Goal: Navigation & Orientation: Find specific page/section

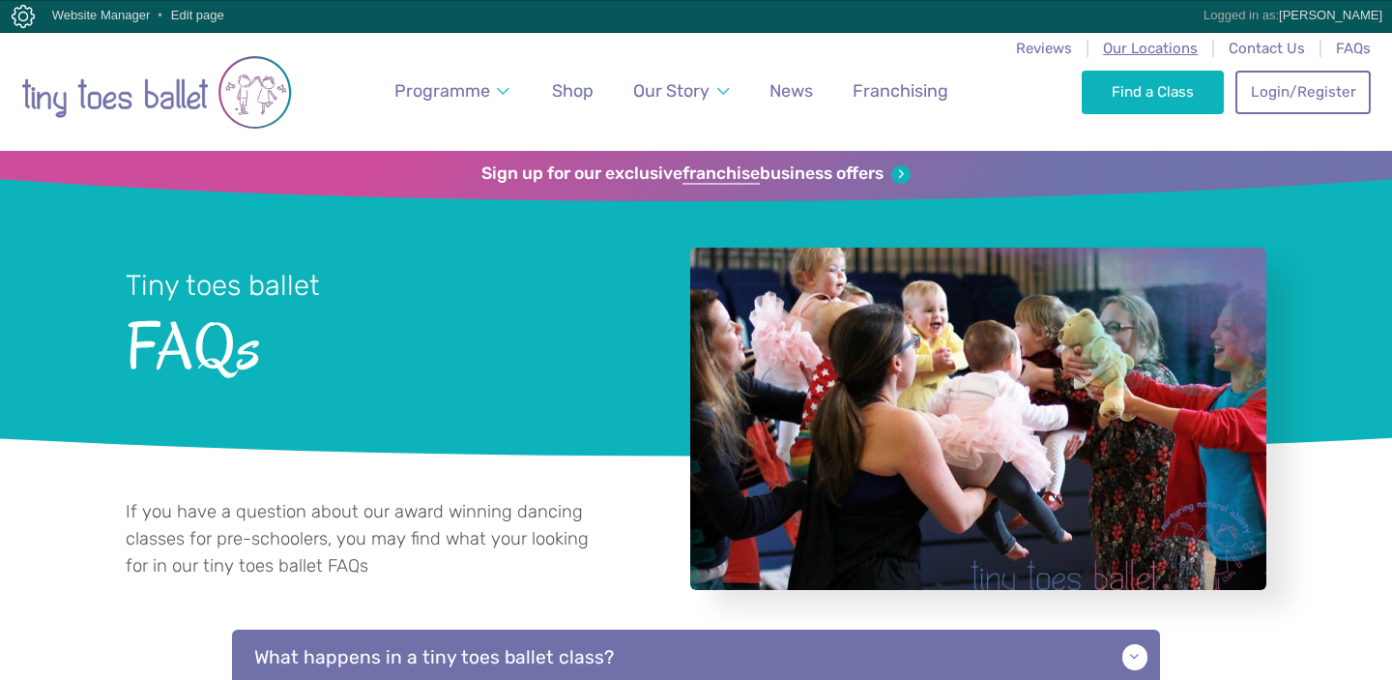
click at [1154, 44] on span "Our Locations" at bounding box center [1150, 48] width 95 height 17
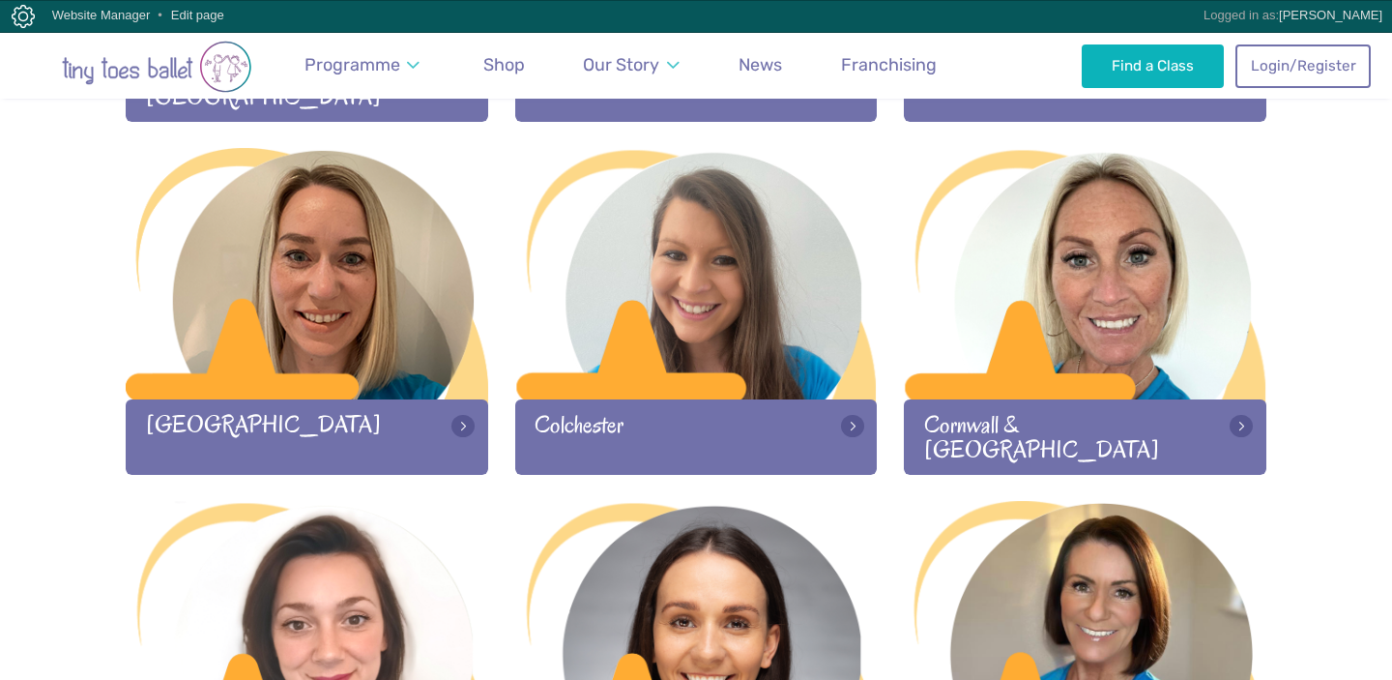
scroll to position [710, 0]
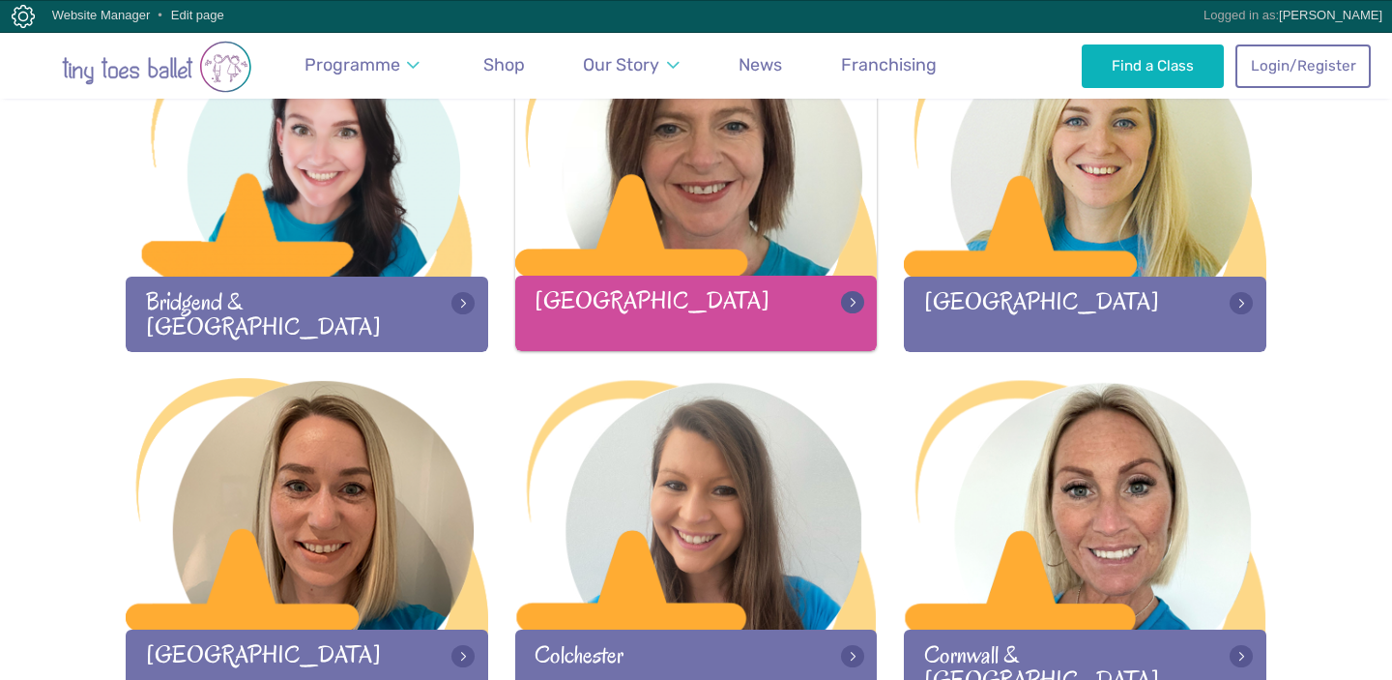
click at [670, 256] on div at bounding box center [696, 151] width 362 height 255
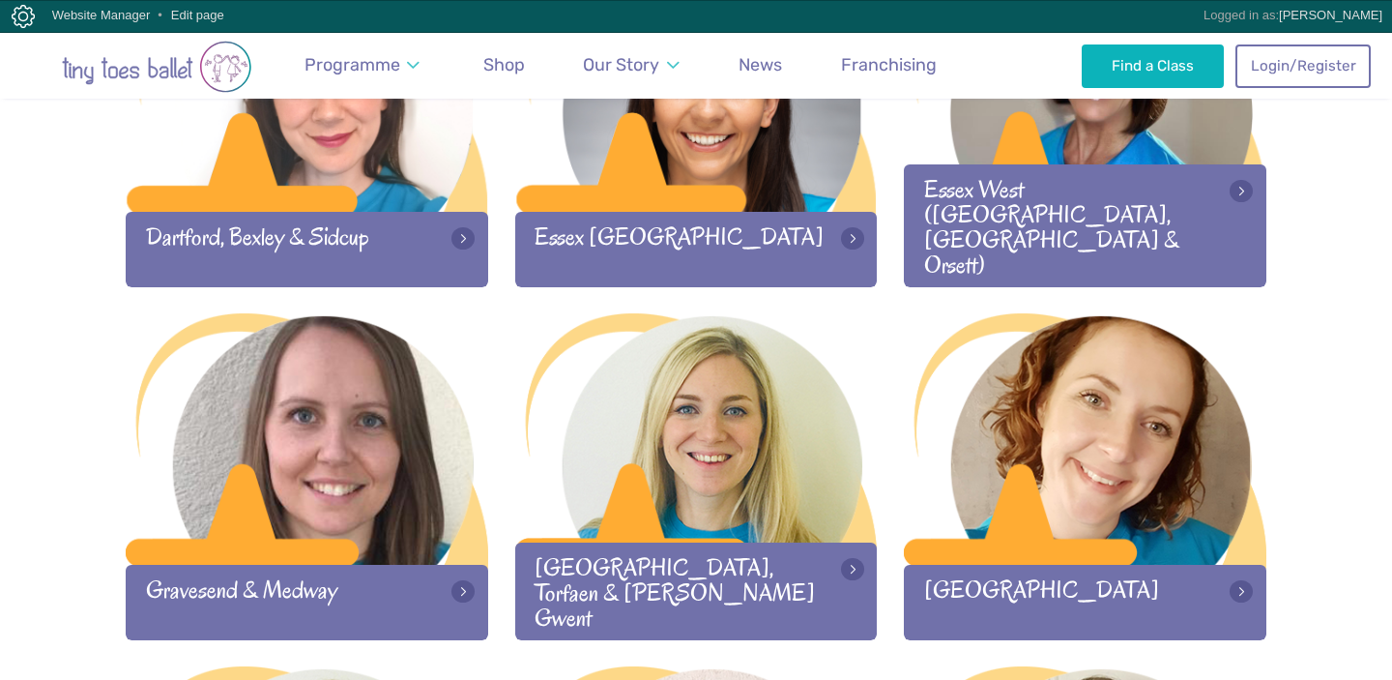
scroll to position [1485, 0]
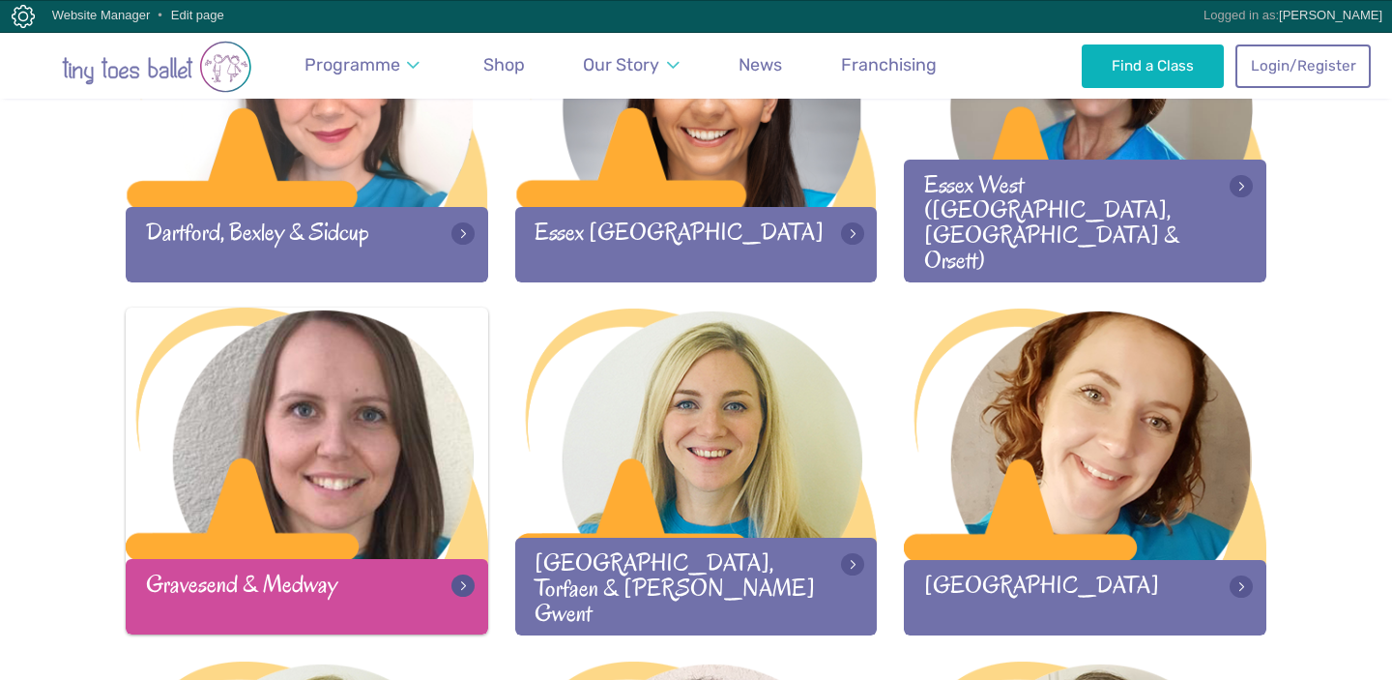
click at [337, 488] on div at bounding box center [307, 434] width 362 height 255
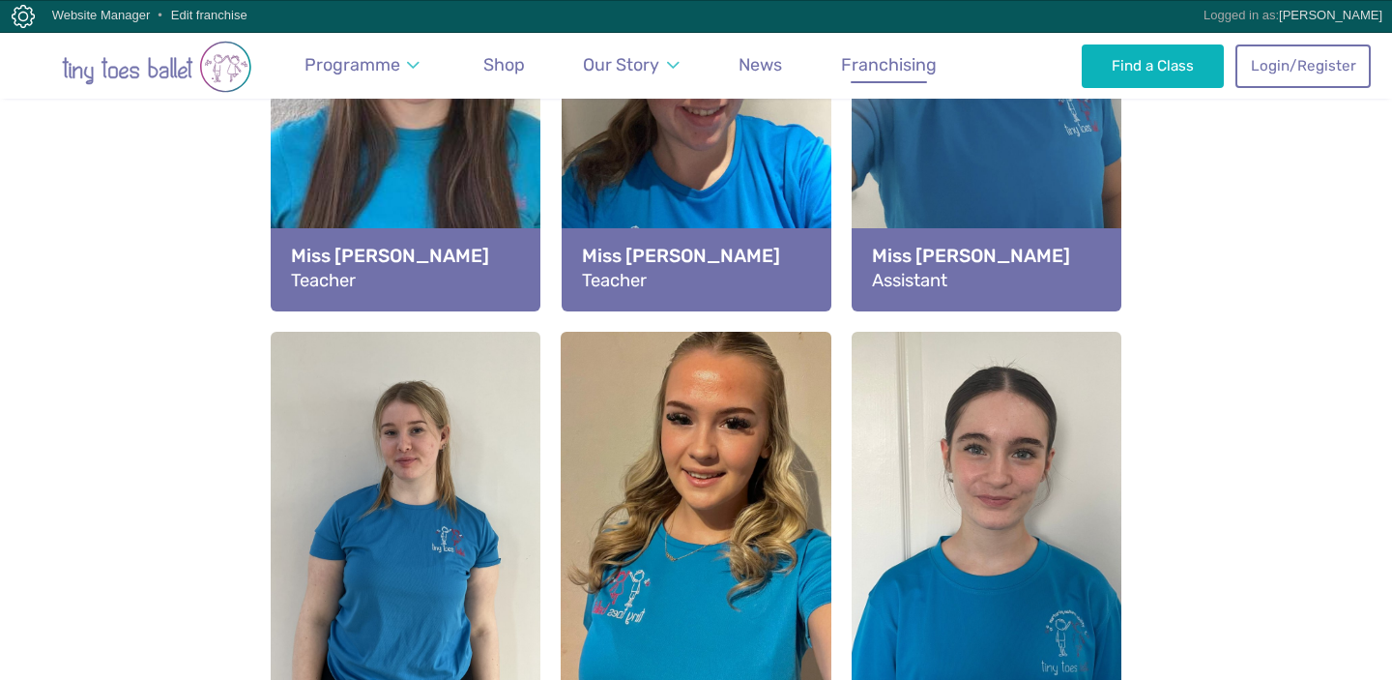
scroll to position [2400, 0]
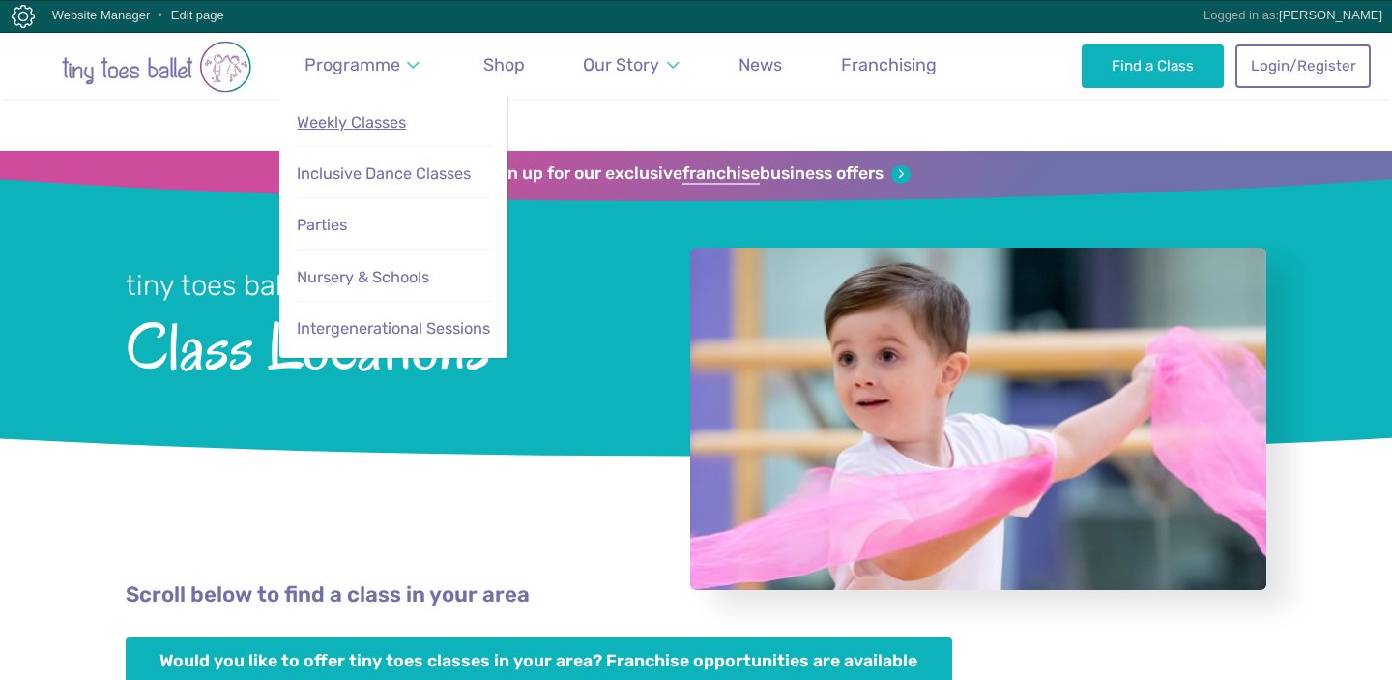
scroll to position [1485, 0]
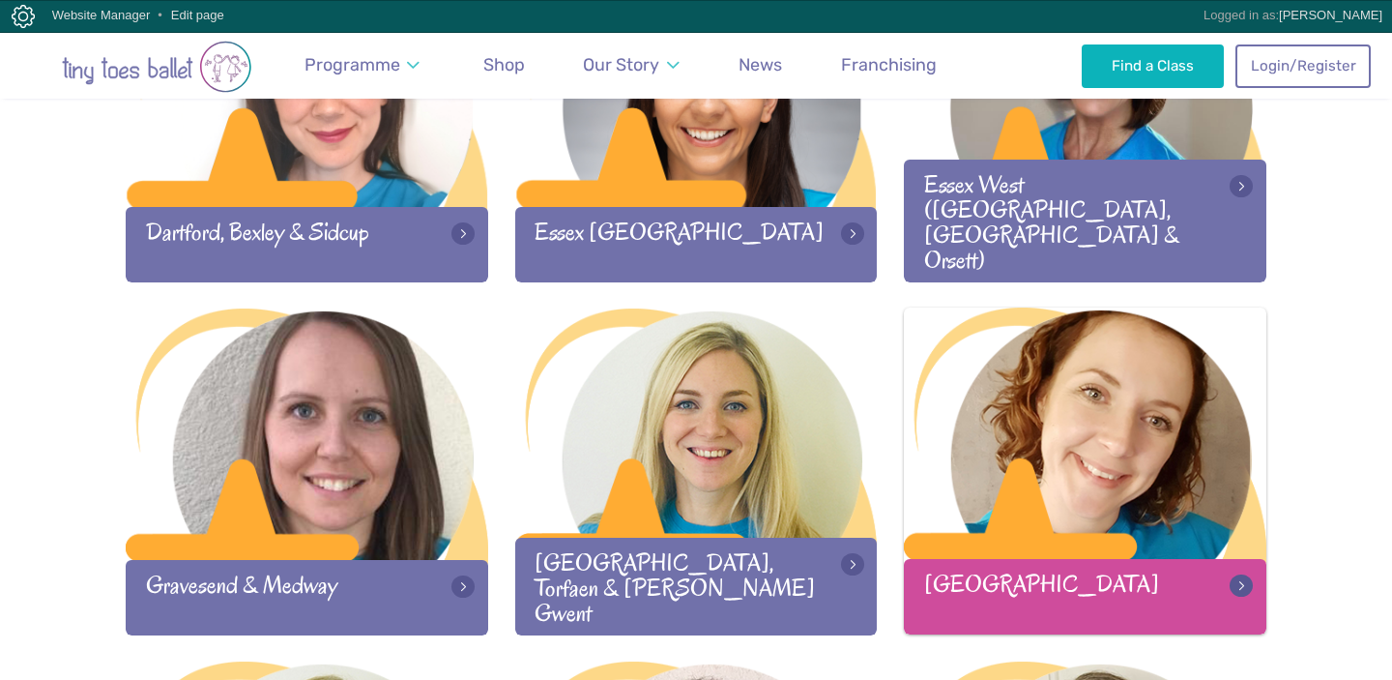
click at [1132, 417] on div at bounding box center [1085, 434] width 362 height 255
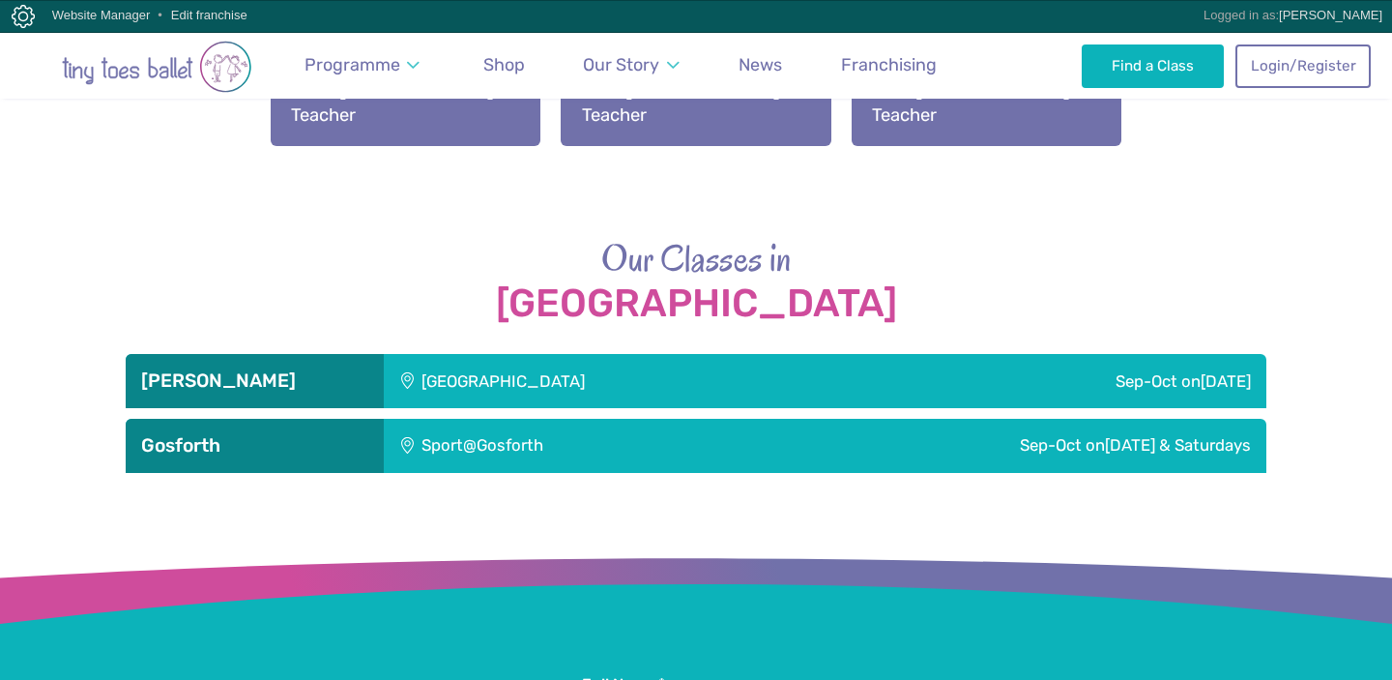
scroll to position [2595, 0]
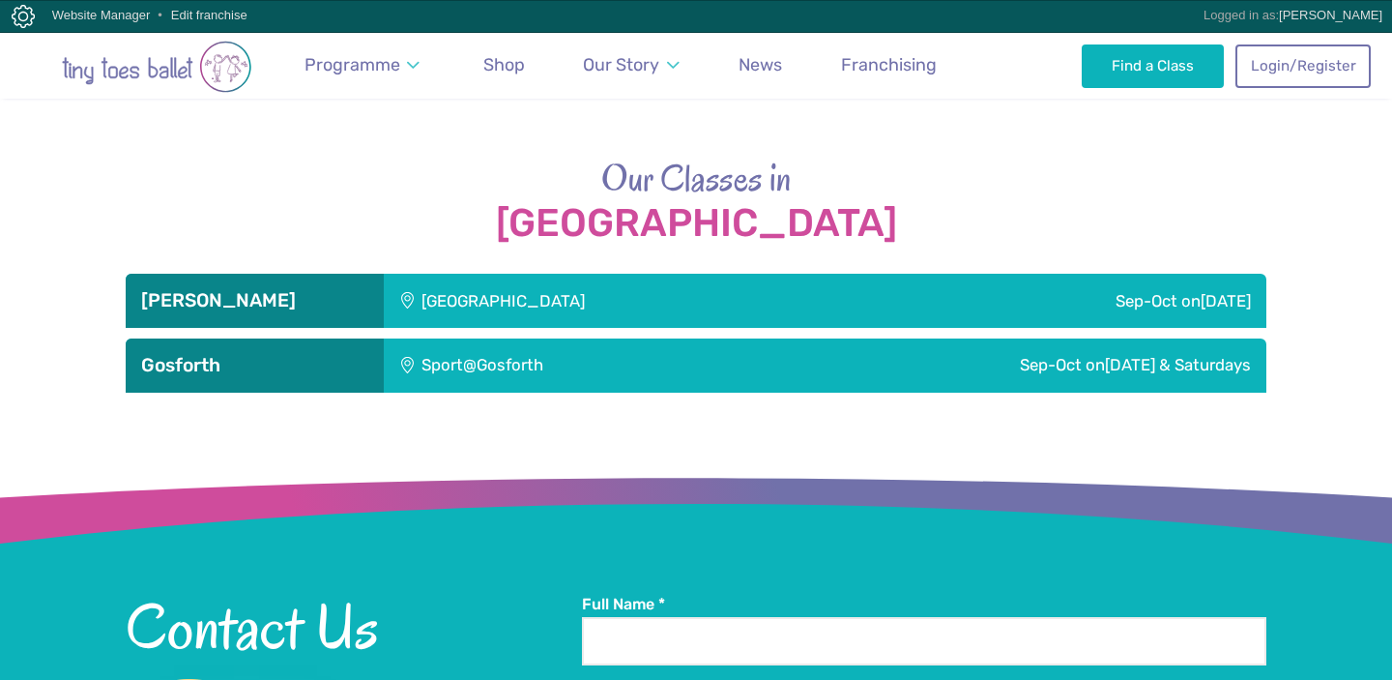
click at [938, 283] on div "Sep-Oct [DATE]" at bounding box center [1075, 301] width 384 height 54
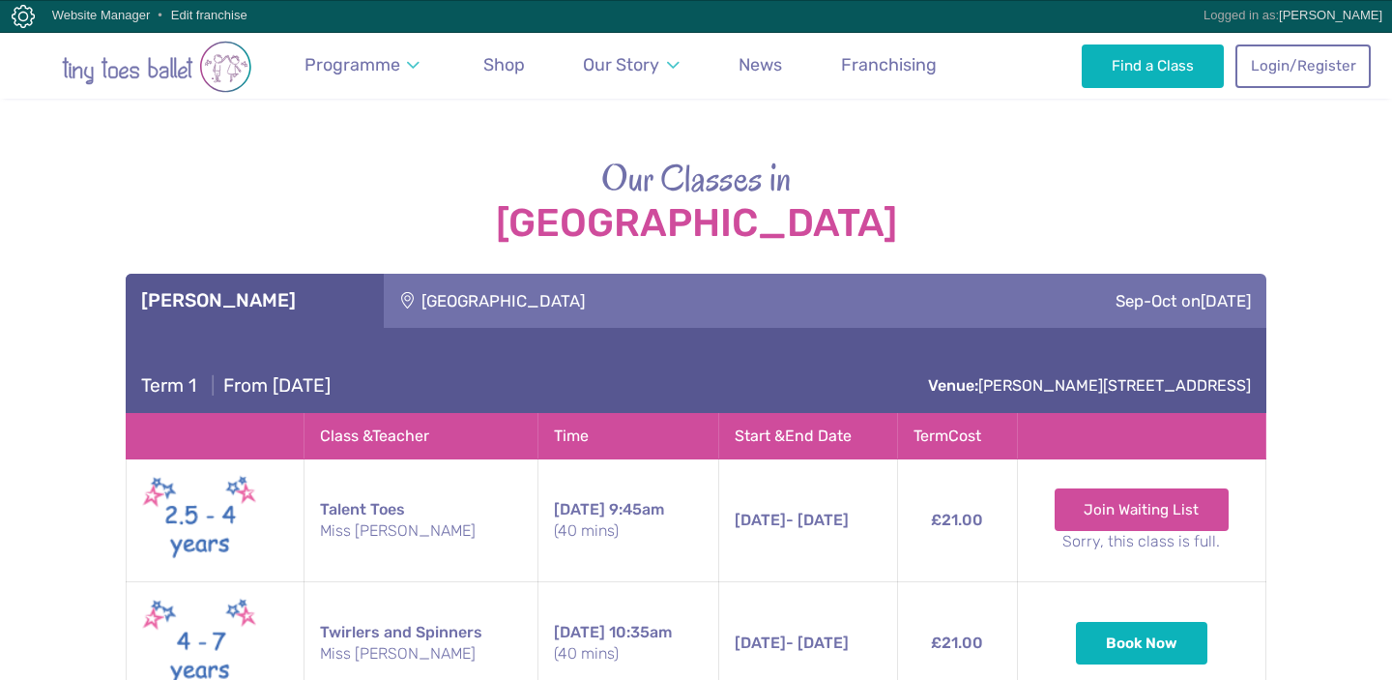
click at [883, 293] on div "Rising sun countryside centre" at bounding box center [633, 301] width 499 height 54
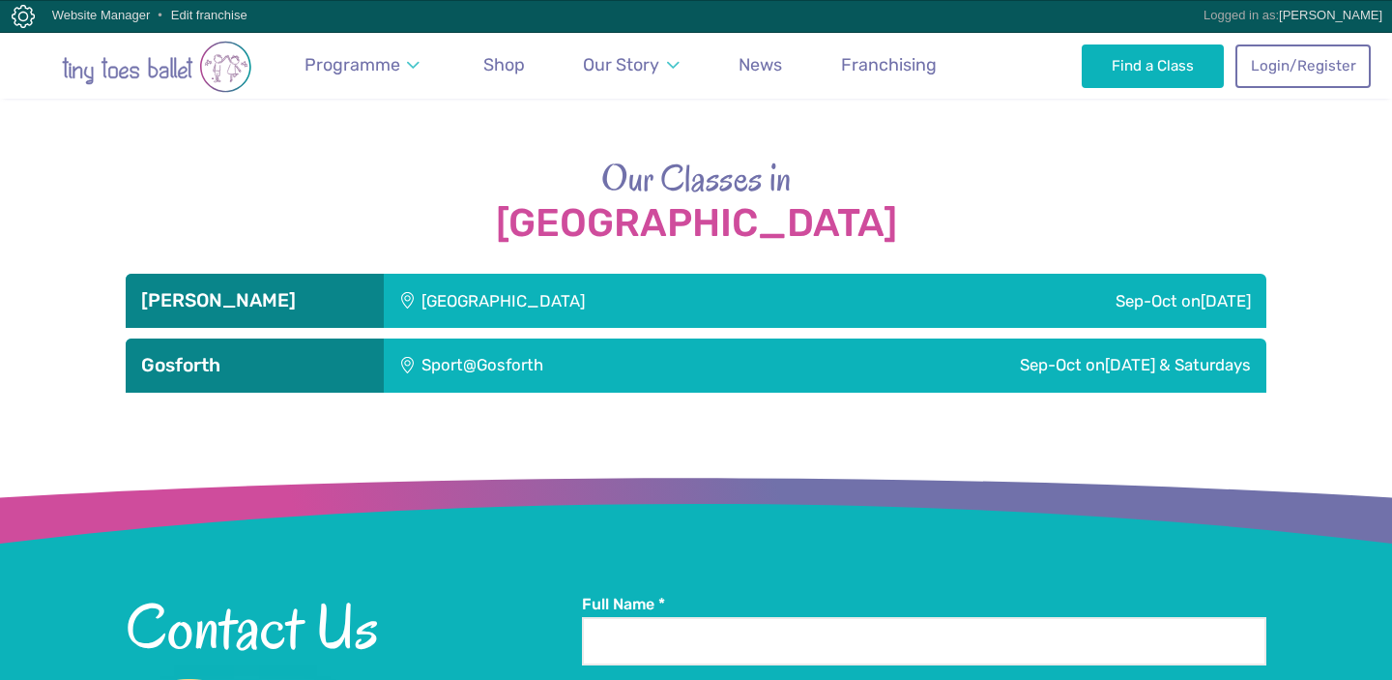
click at [822, 376] on div "Sep-Oct on Thursday & Saturdays" at bounding box center [1002, 365] width 530 height 54
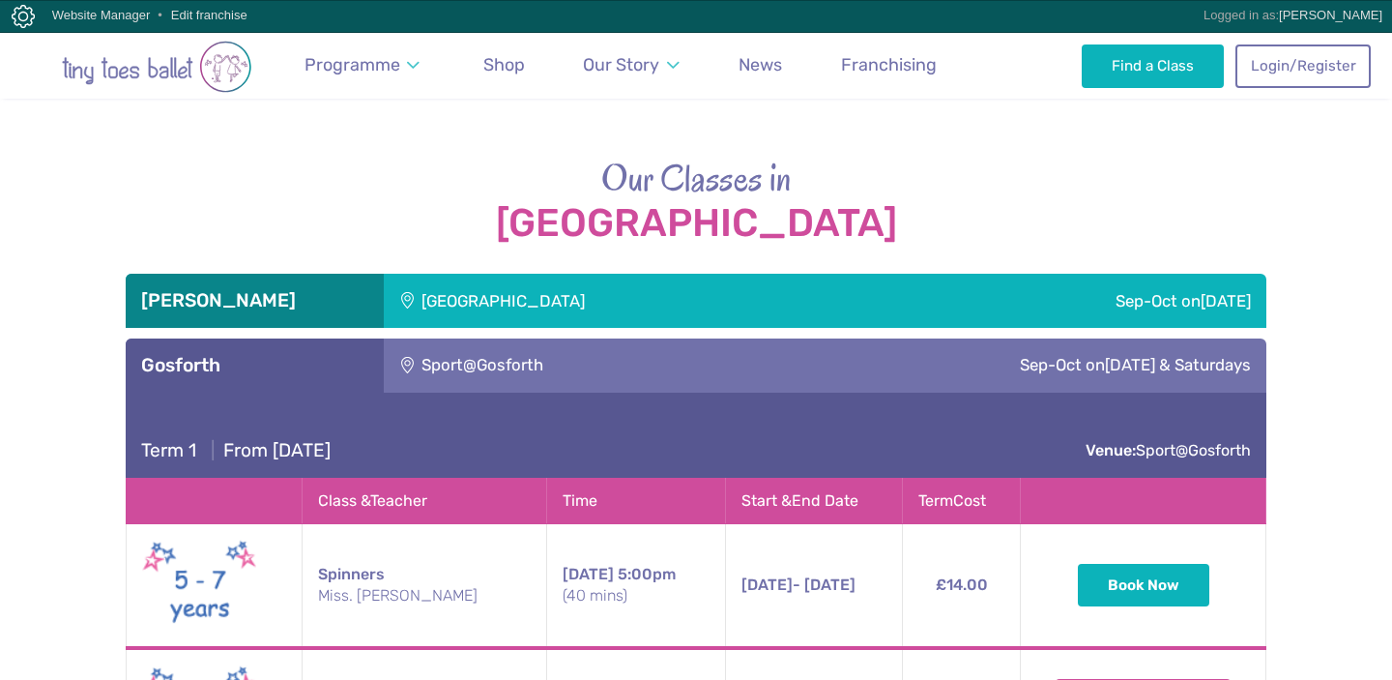
click at [822, 376] on div "Sep-Oct on Thursday & Saturdays" at bounding box center [1002, 365] width 530 height 54
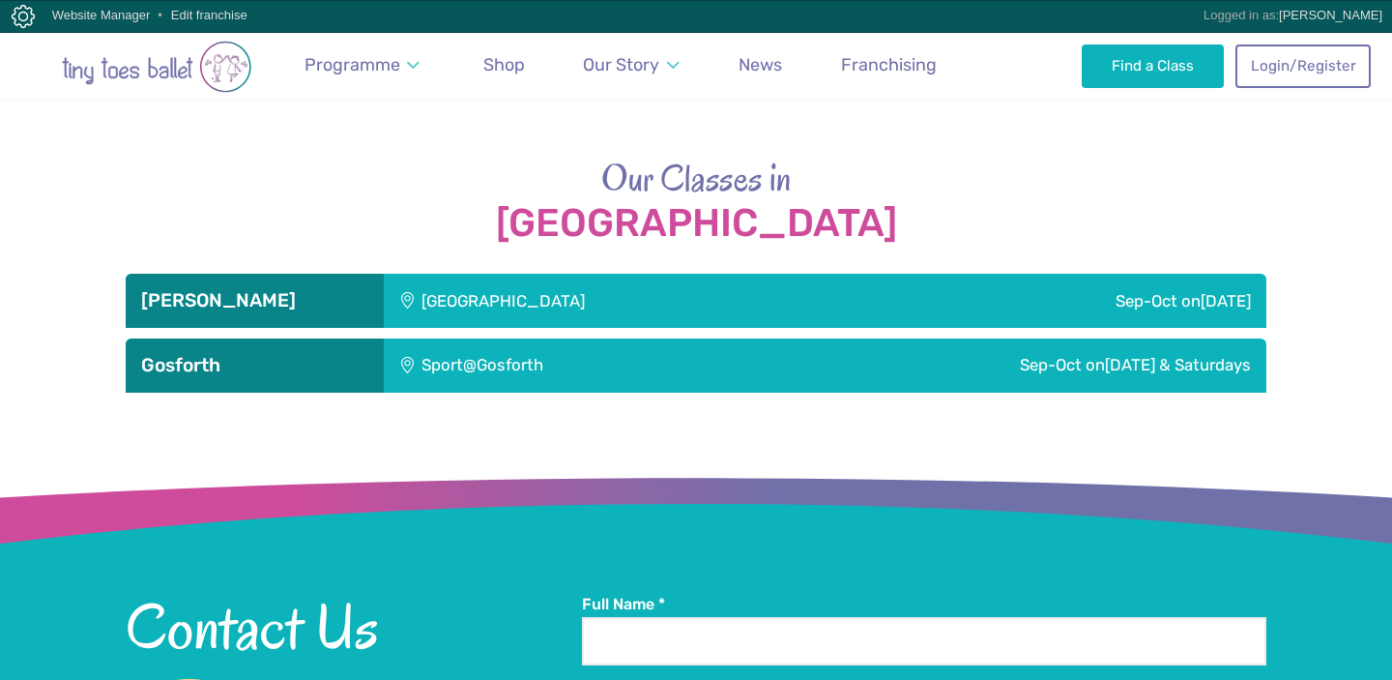
click at [782, 313] on div "Rising sun countryside centre" at bounding box center [633, 301] width 499 height 54
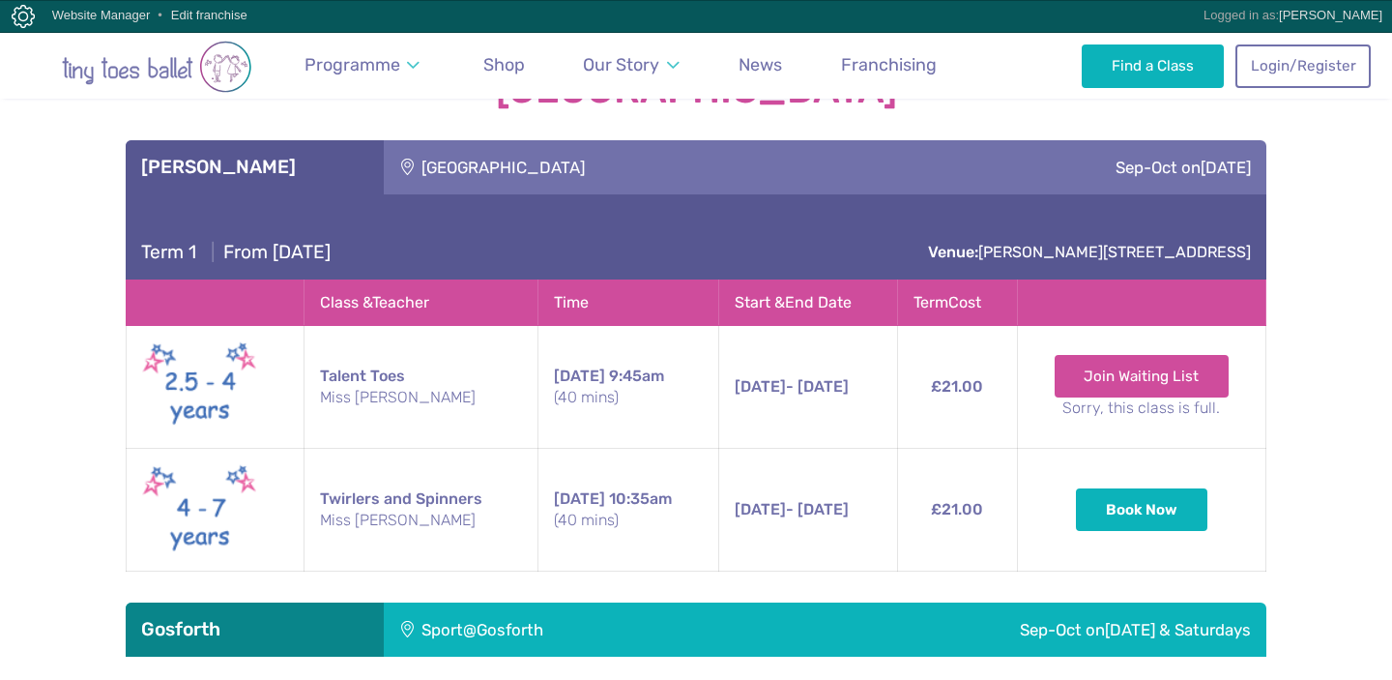
scroll to position [2695, 0]
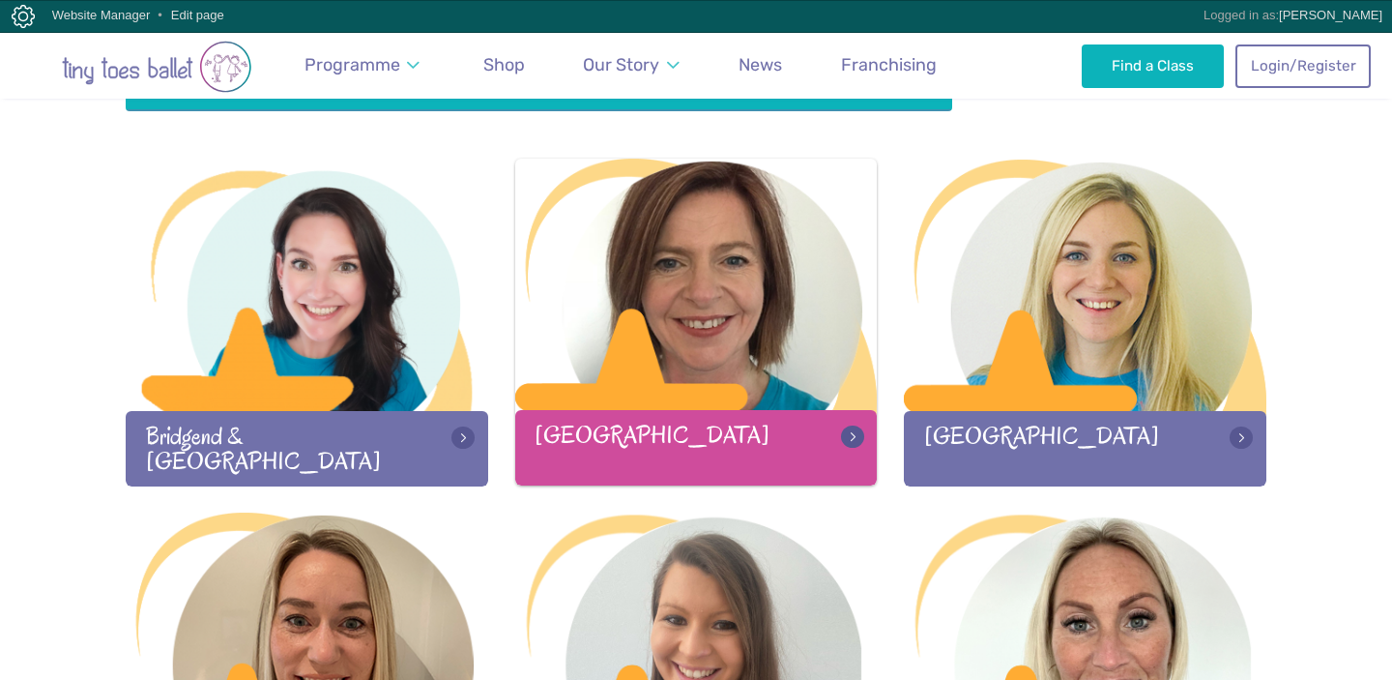
scroll to position [591, 0]
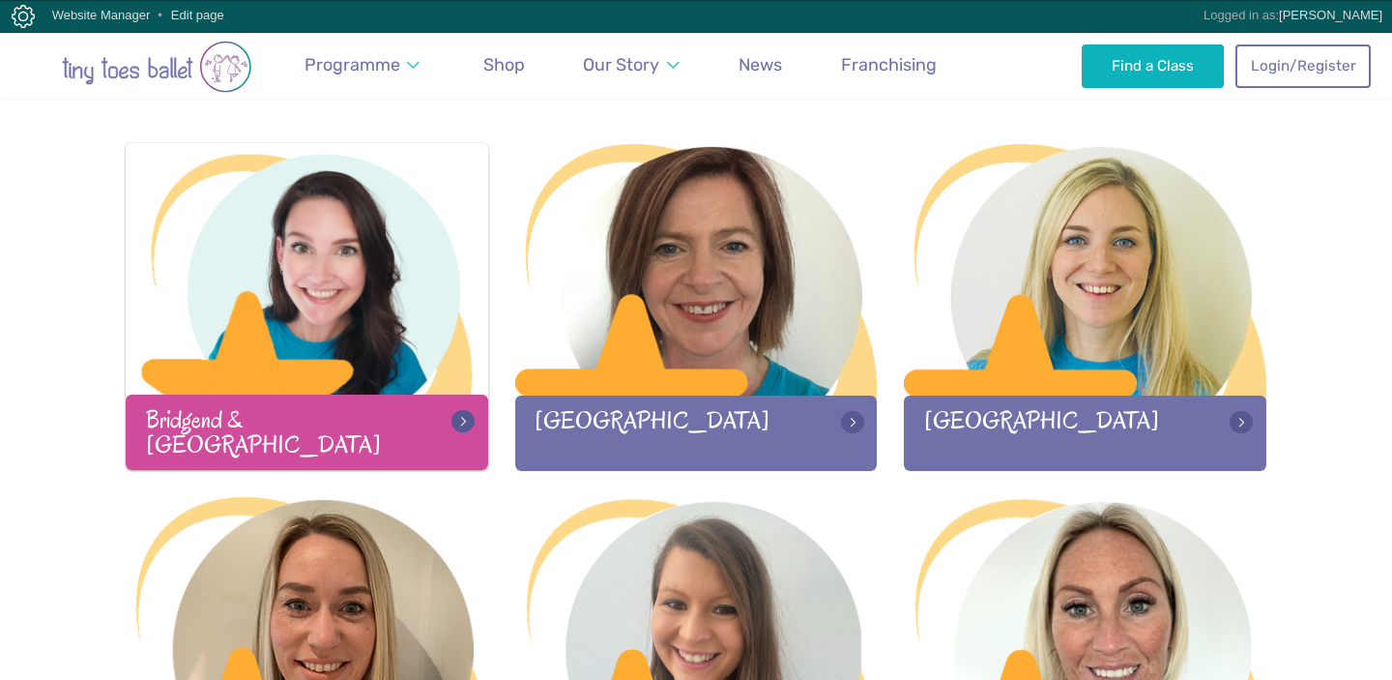
click at [422, 404] on div "Bridgend & [GEOGRAPHIC_DATA]" at bounding box center [307, 431] width 362 height 74
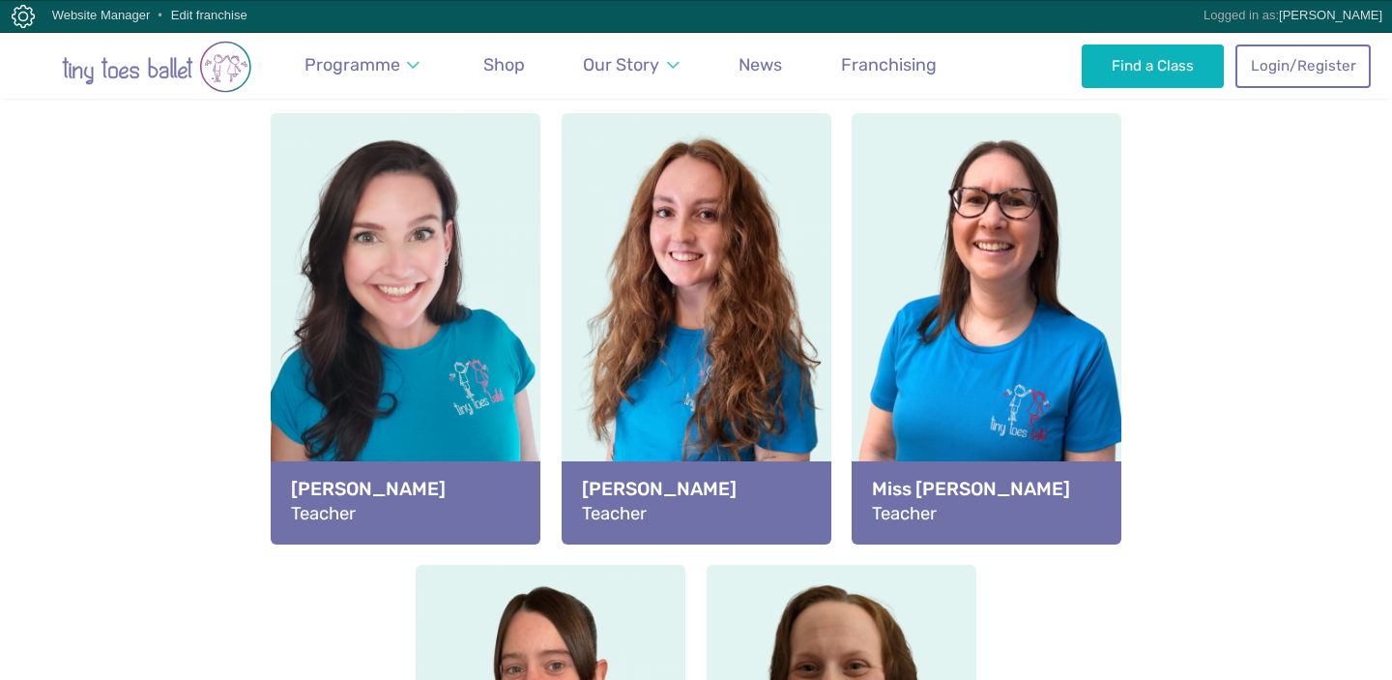
scroll to position [2071, 0]
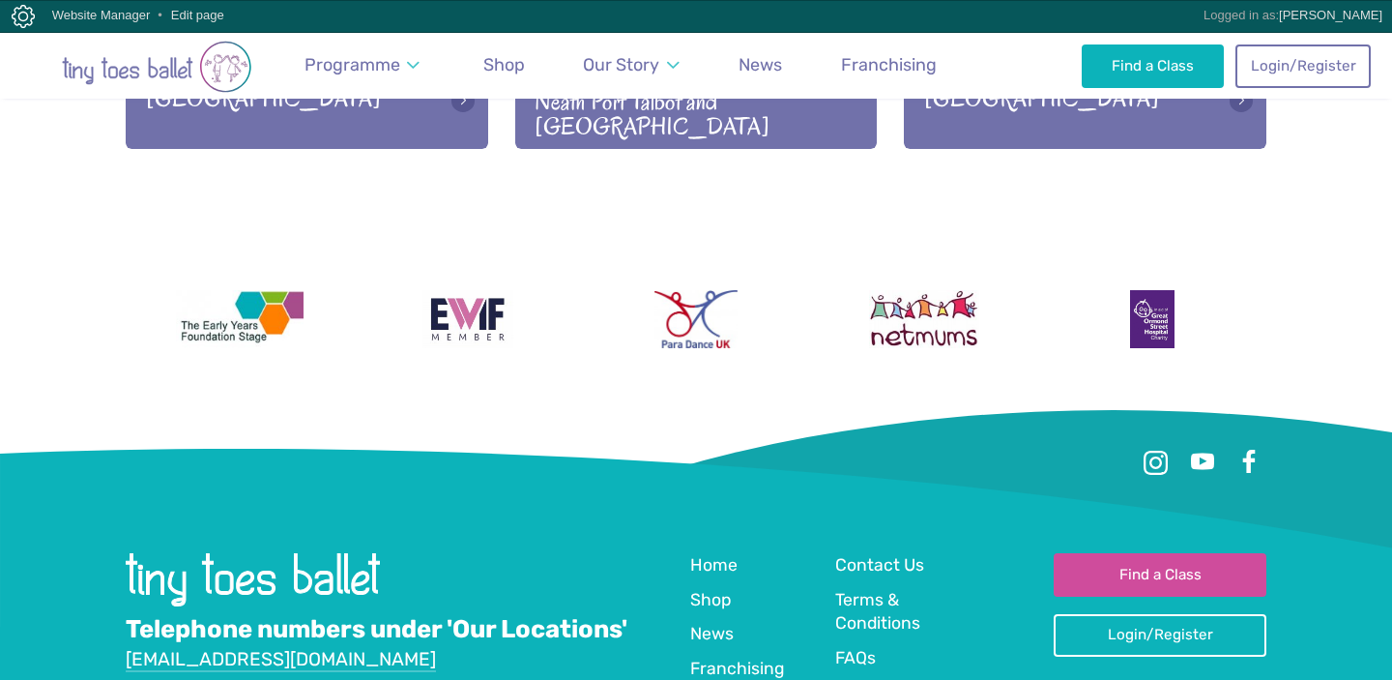
scroll to position [2808, 0]
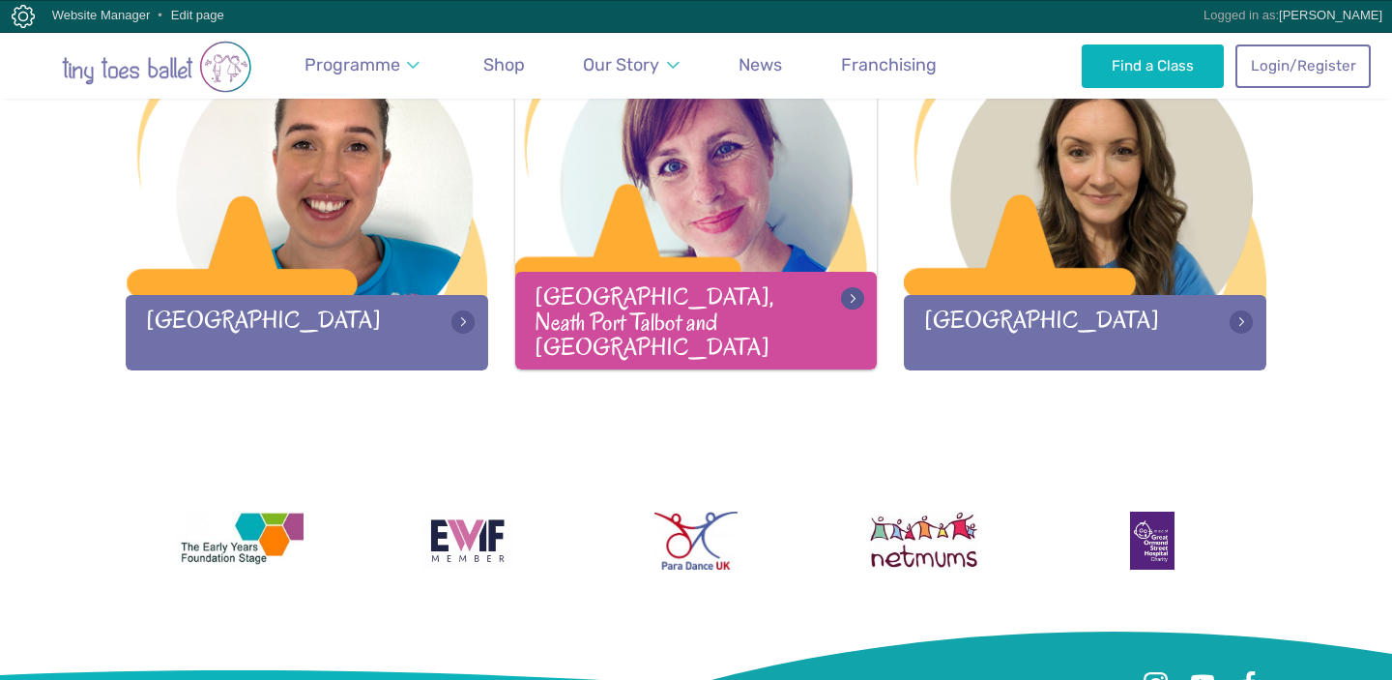
click at [704, 305] on div "[GEOGRAPHIC_DATA], Neath Port Talbot and [GEOGRAPHIC_DATA]" at bounding box center [696, 320] width 362 height 97
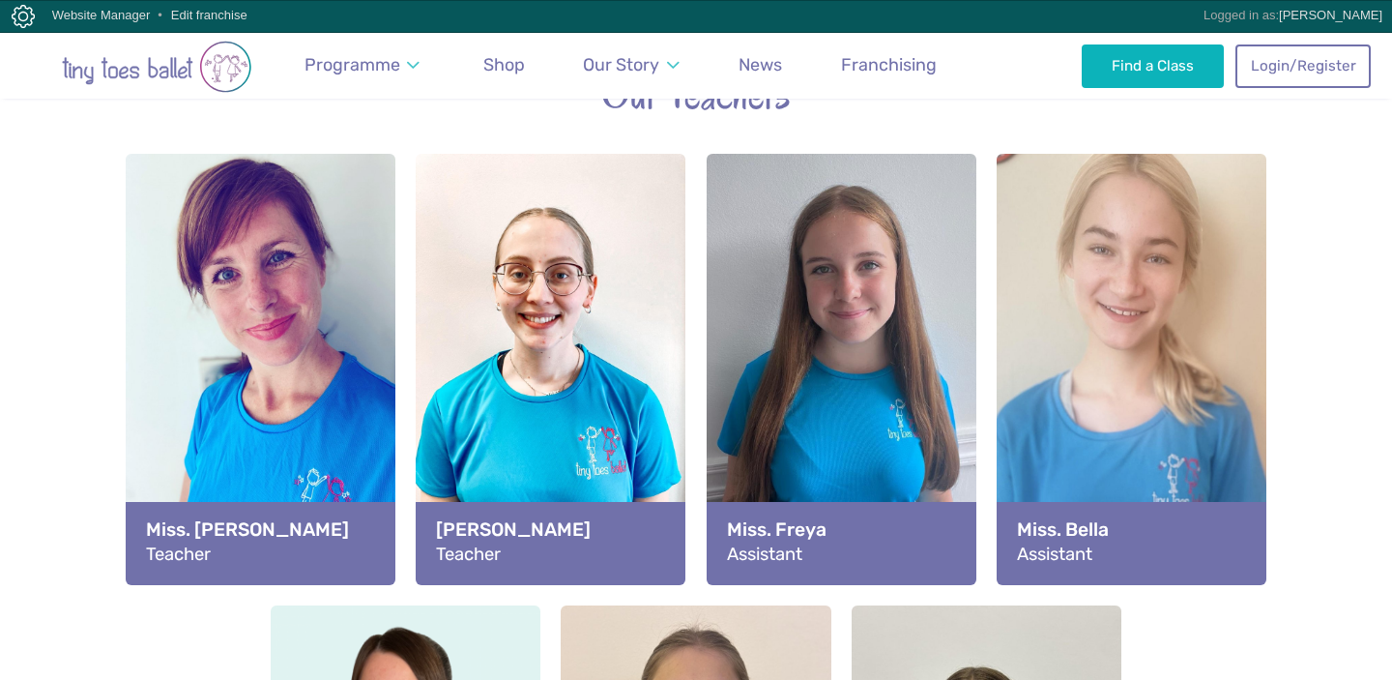
scroll to position [2132, 0]
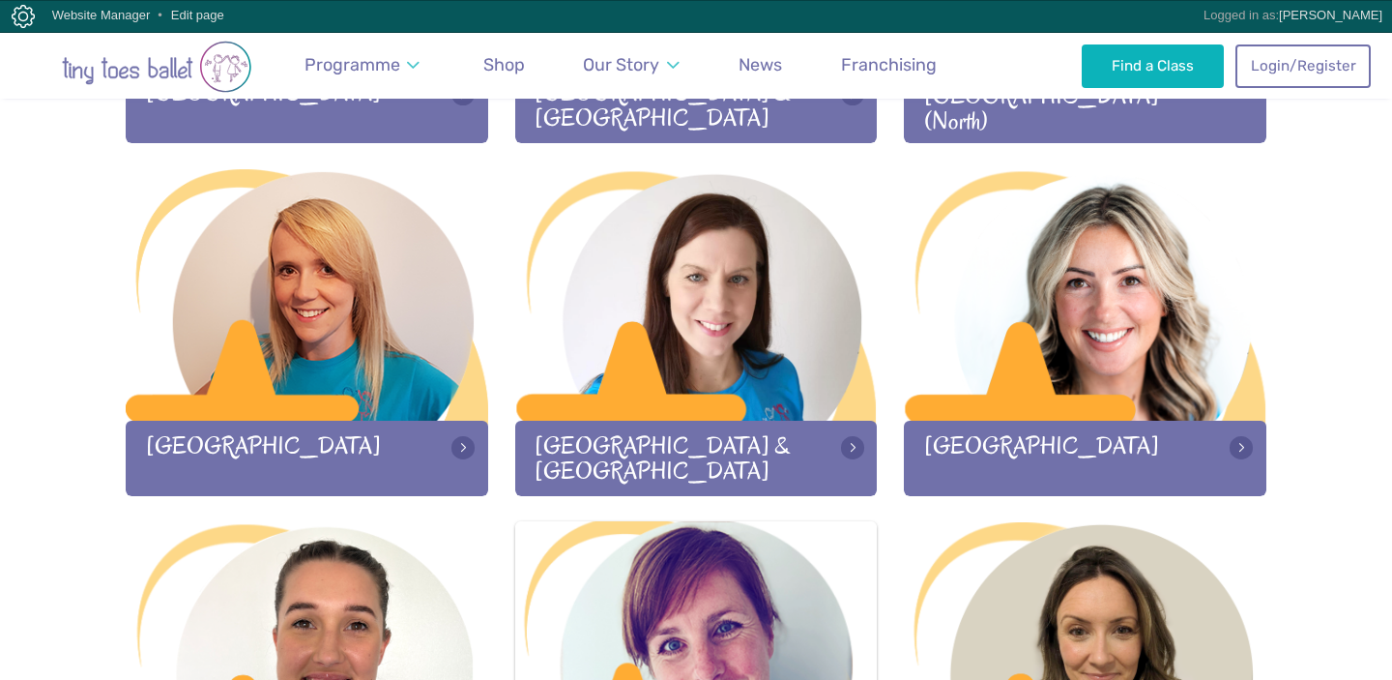
scroll to position [2554, 0]
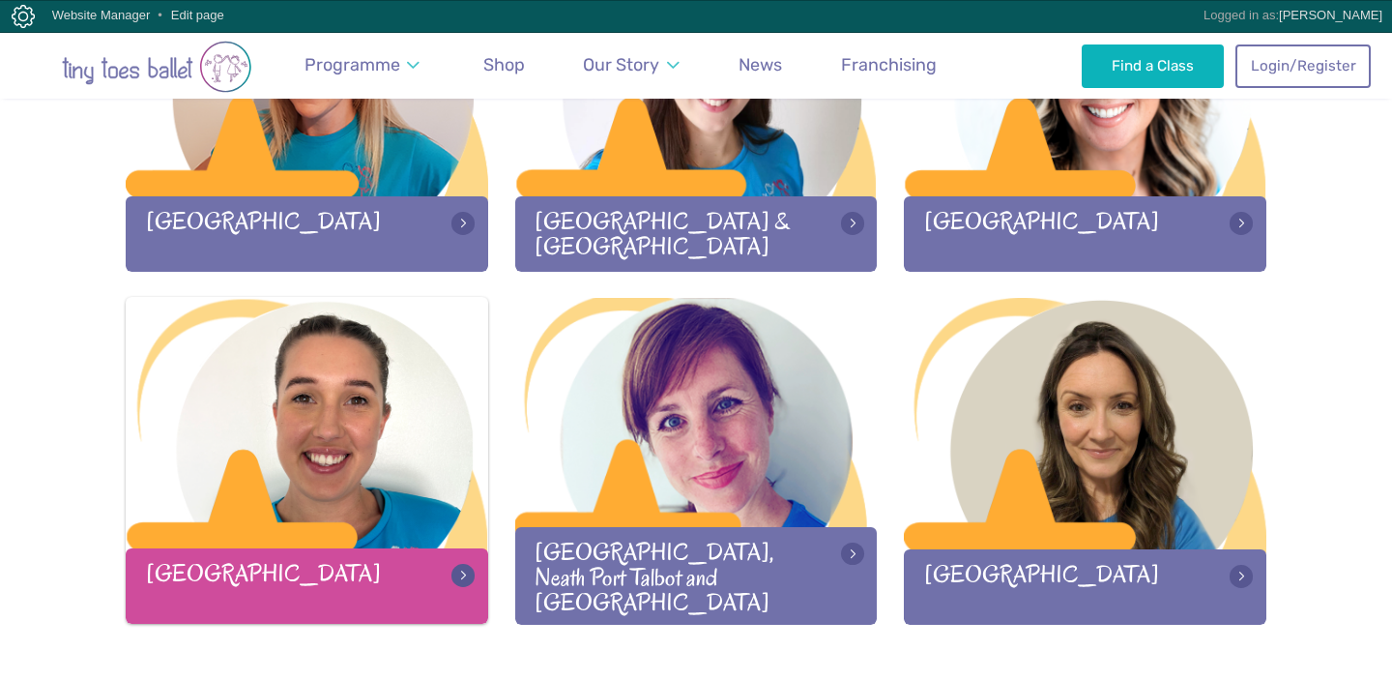
click at [333, 374] on div at bounding box center [307, 424] width 362 height 255
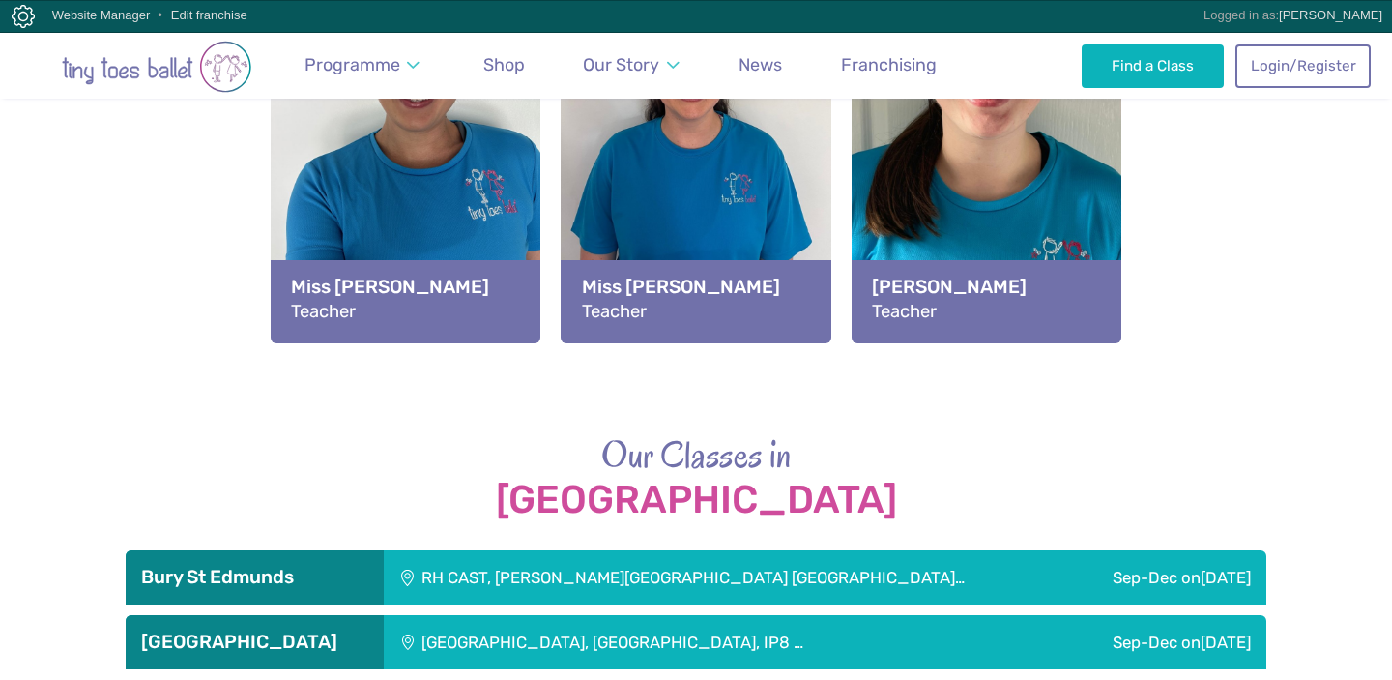
scroll to position [2049, 0]
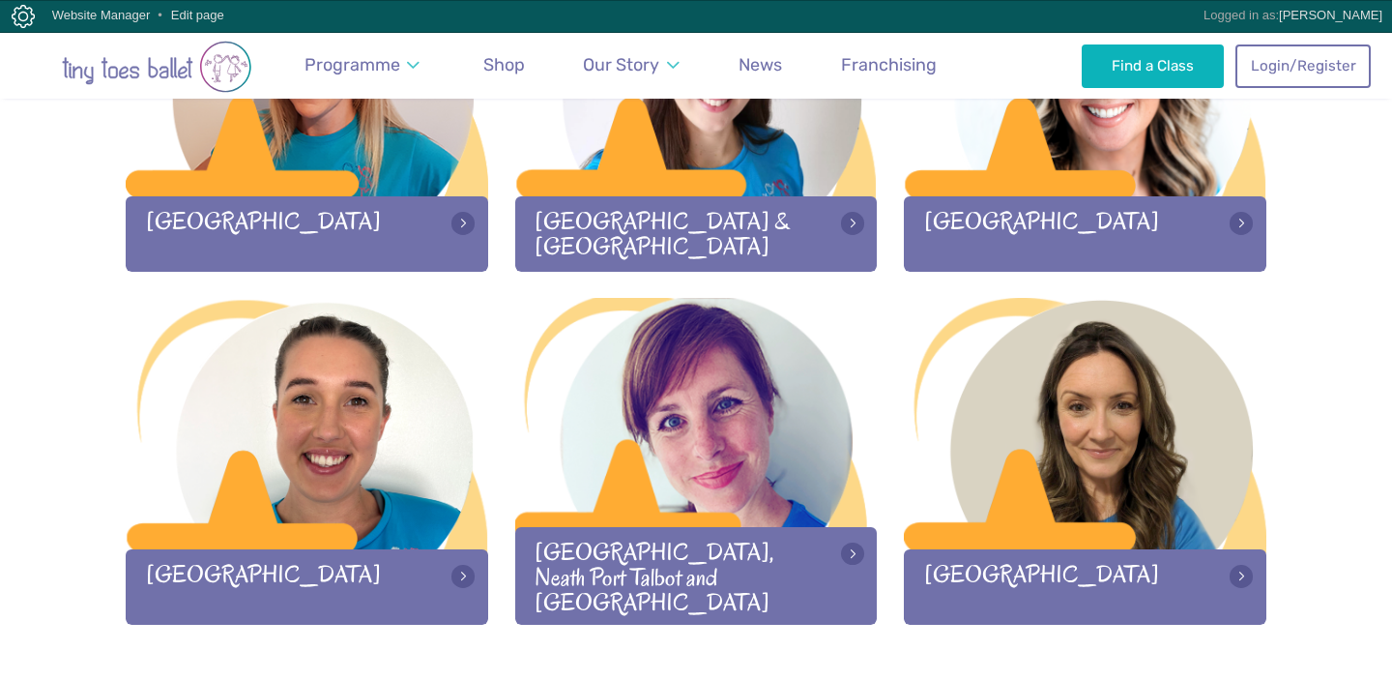
scroll to position [2670, 0]
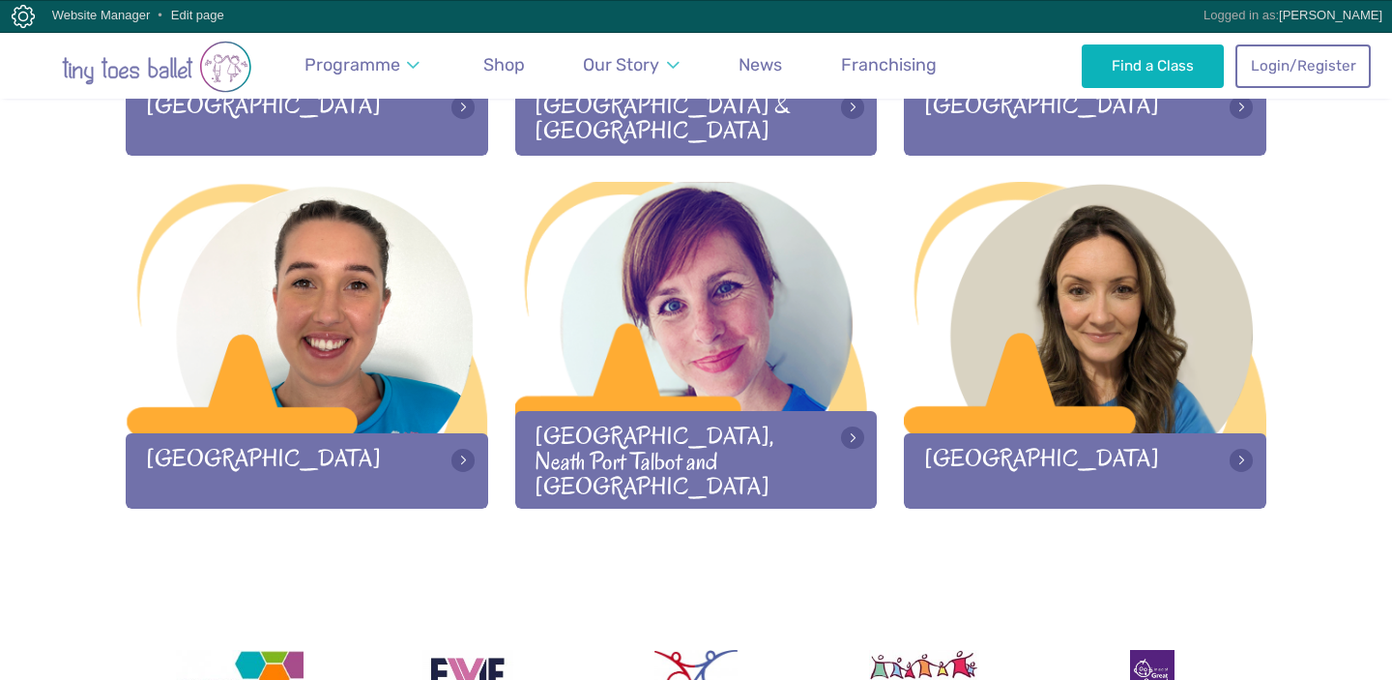
click at [671, 371] on div at bounding box center [696, 309] width 362 height 255
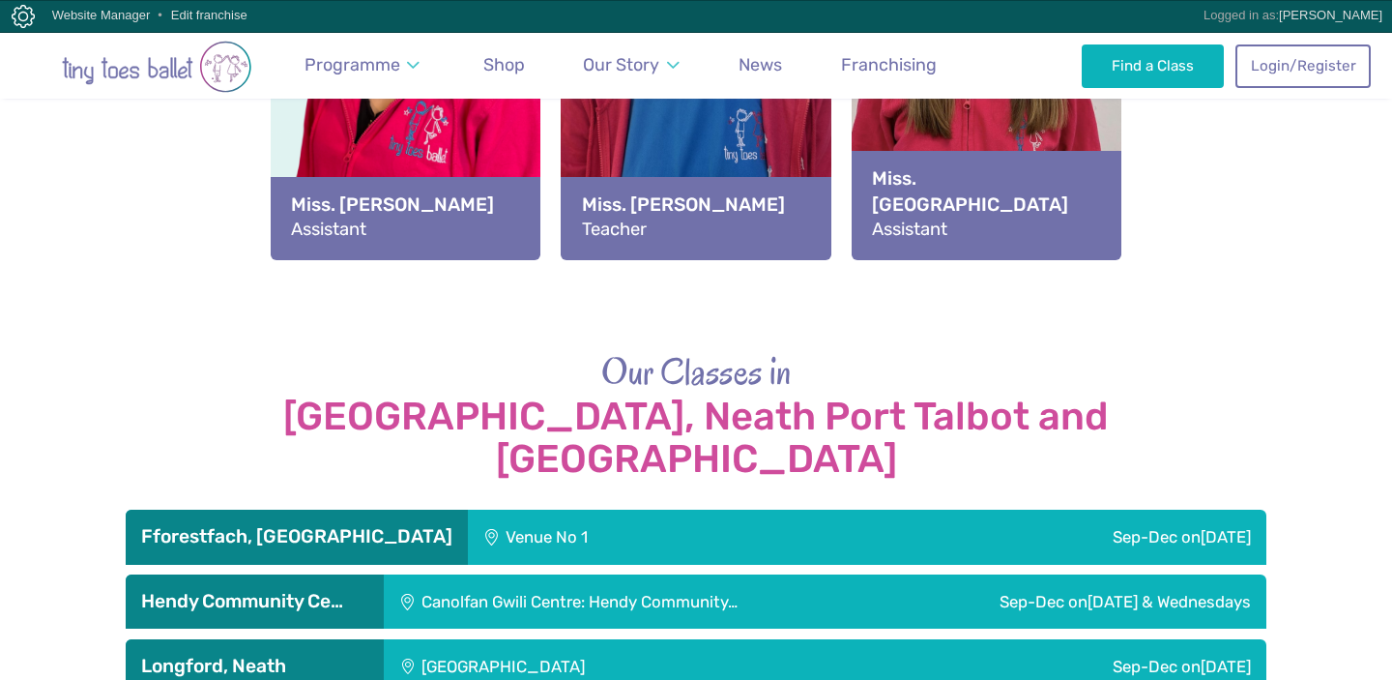
scroll to position [3258, 0]
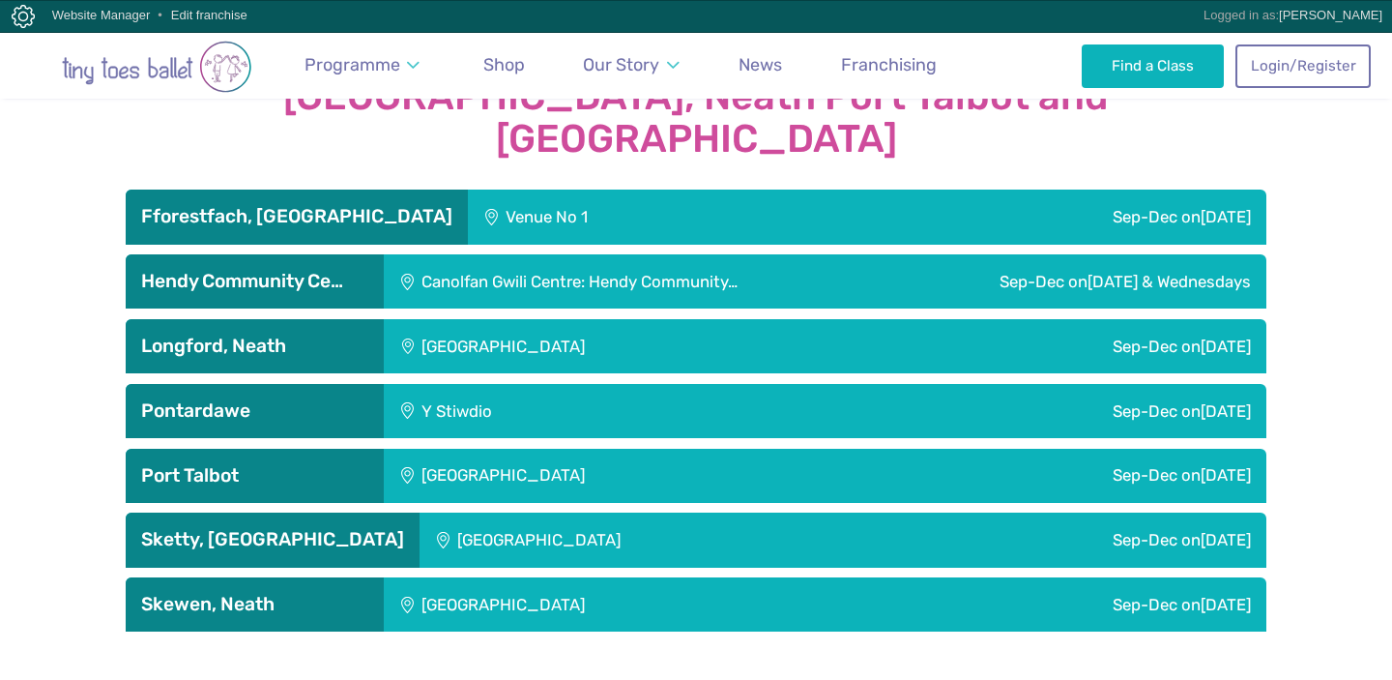
click at [625, 577] on div "Skewen Memorial Hall" at bounding box center [631, 604] width 495 height 54
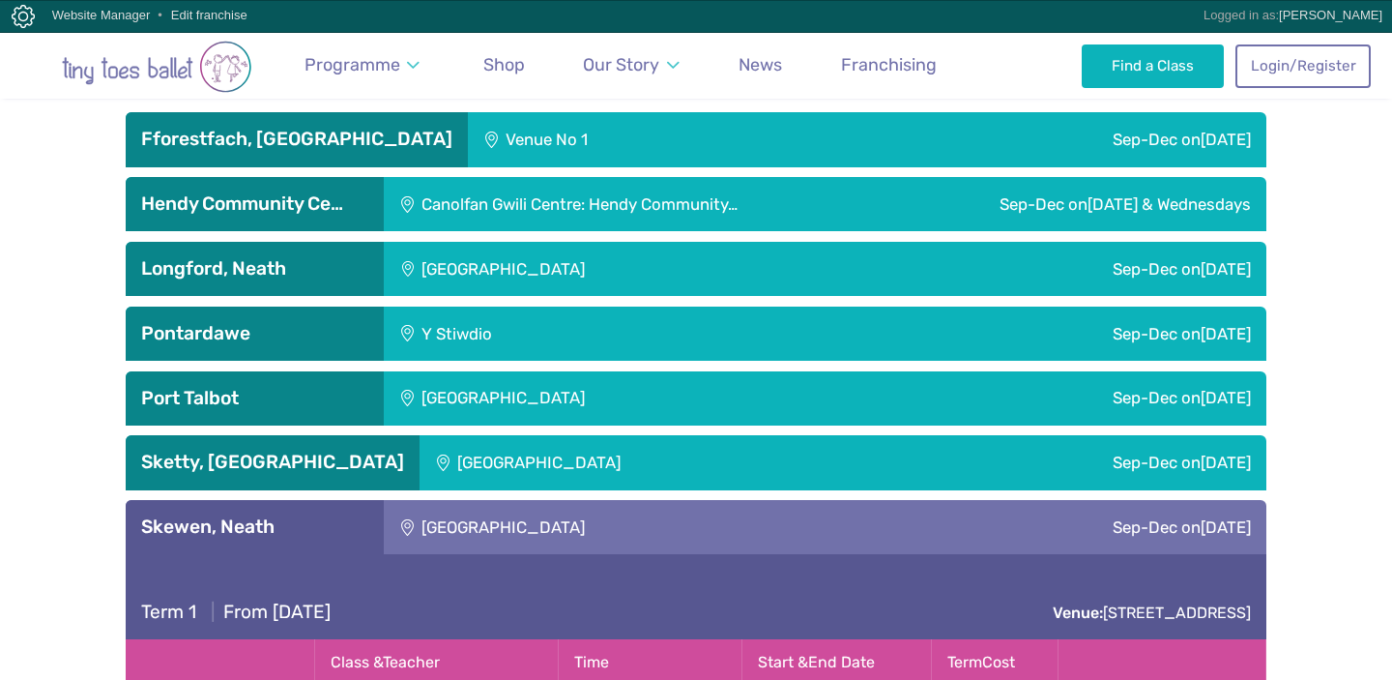
scroll to position [3306, 0]
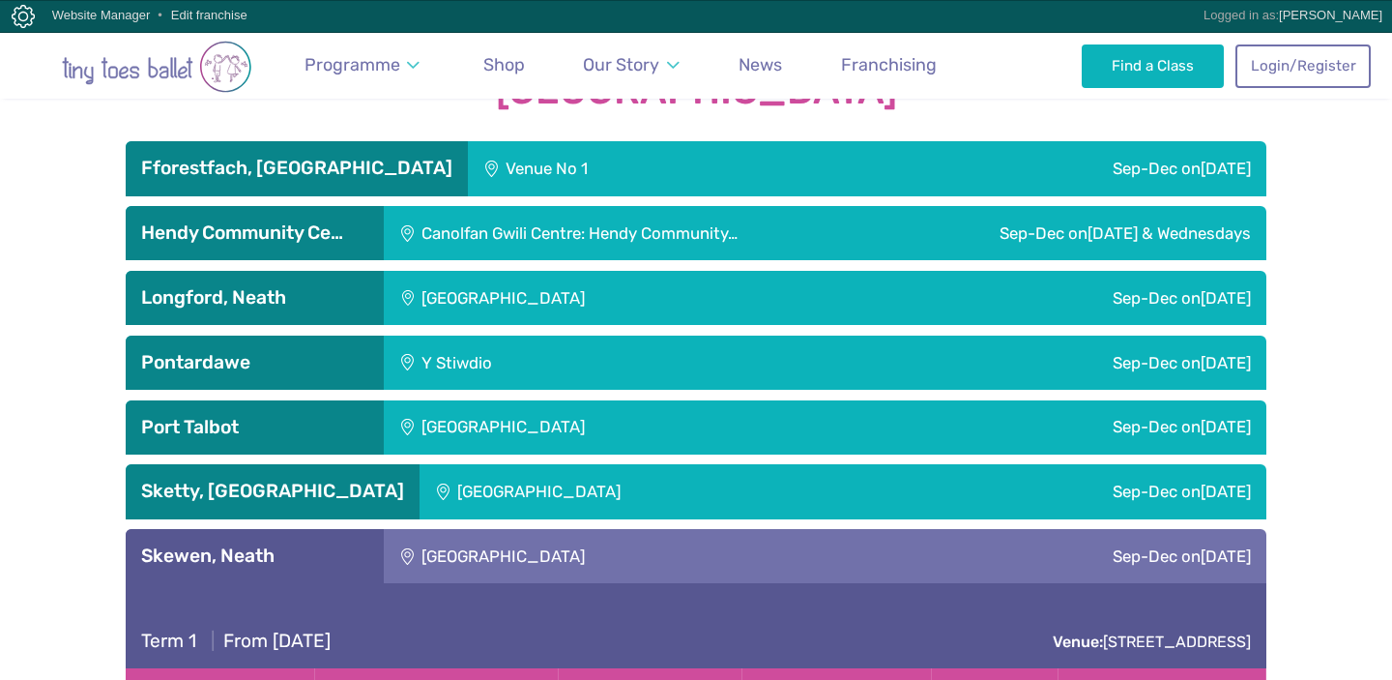
click at [584, 529] on div "Skewen Memorial Hall" at bounding box center [631, 556] width 495 height 54
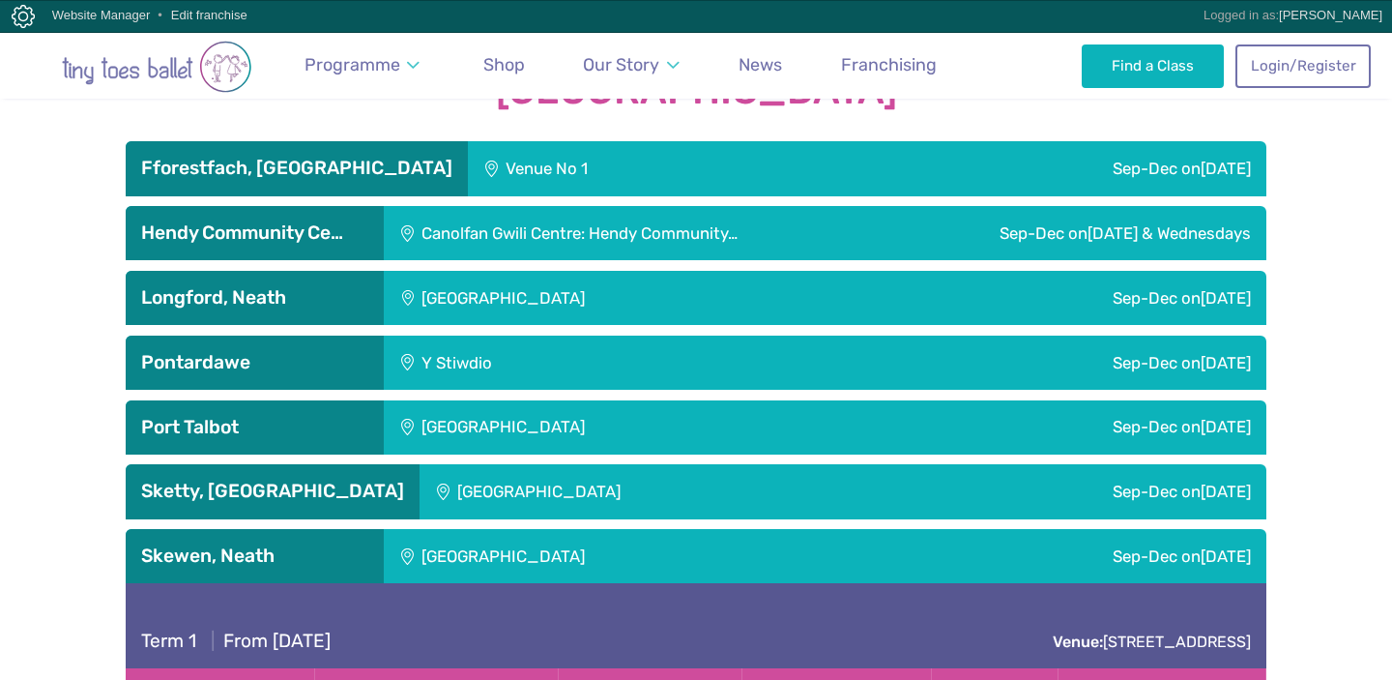
click at [562, 464] on div "Sketty Park Community Centre" at bounding box center [657, 491] width 475 height 54
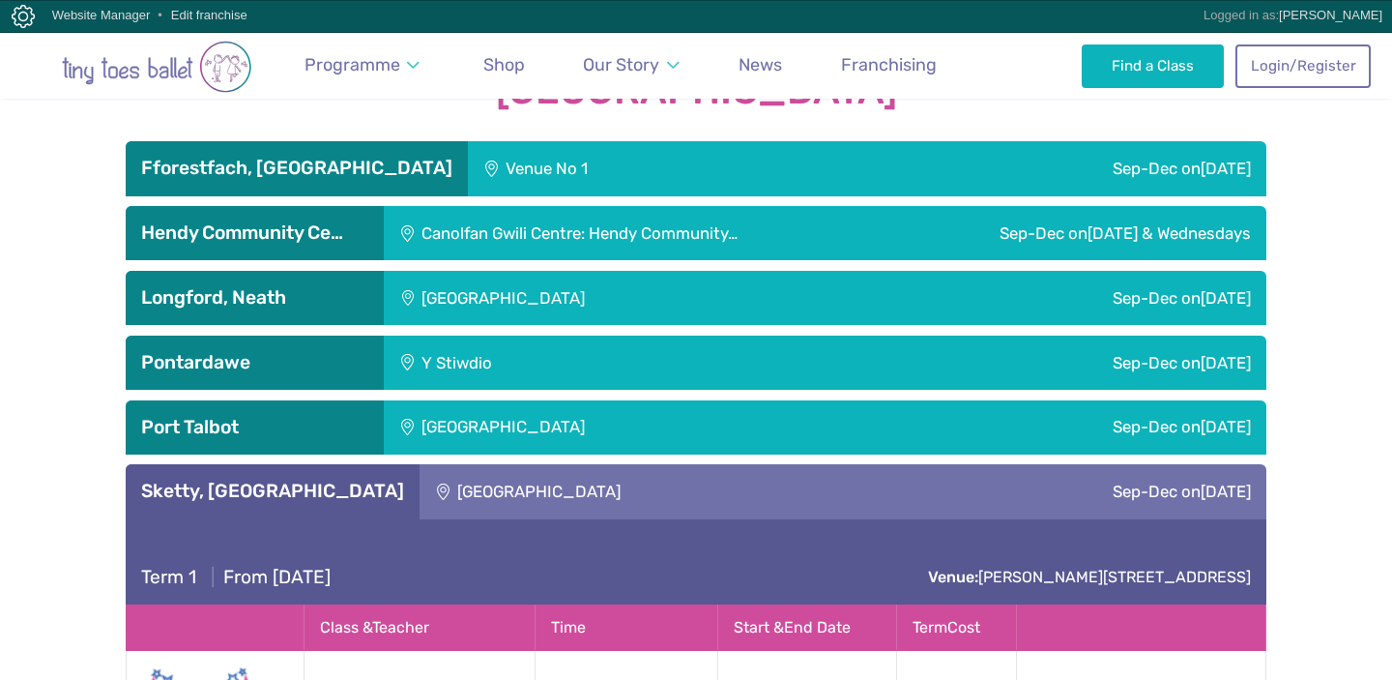
click at [562, 464] on div "Sketty Park Community Centre" at bounding box center [657, 491] width 475 height 54
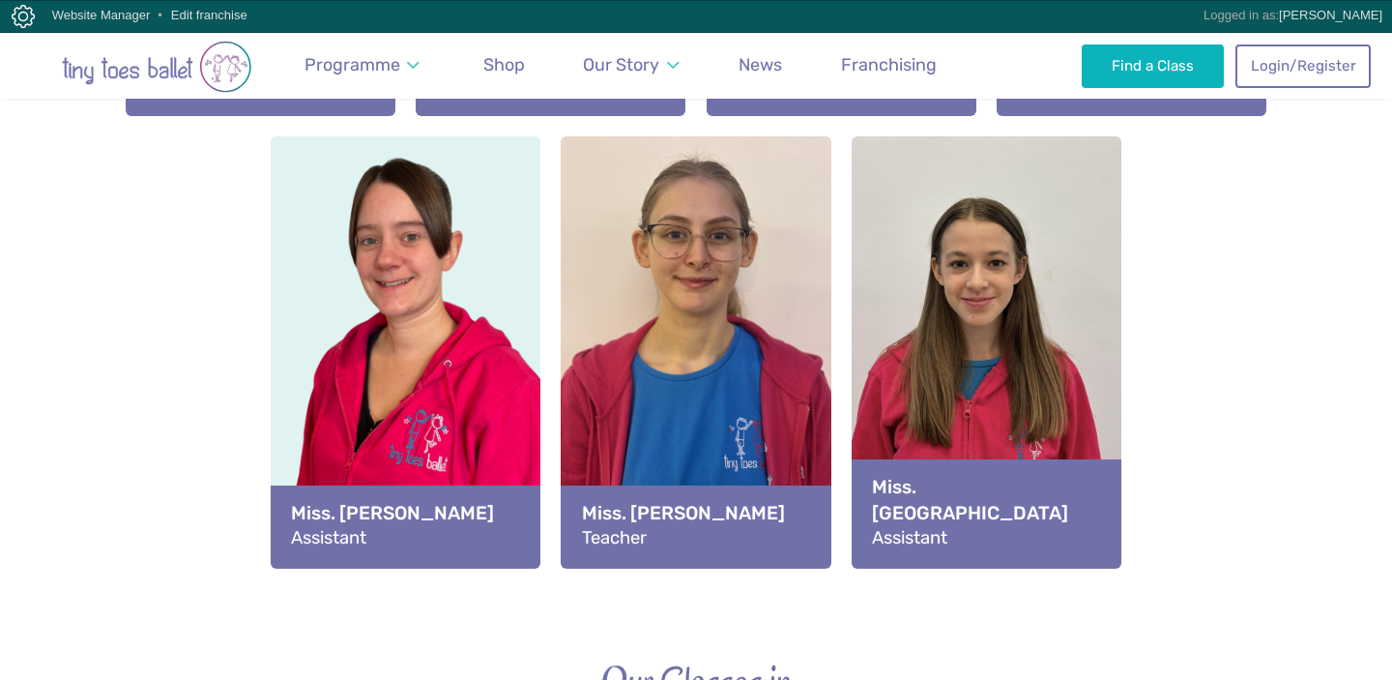
scroll to position [2596, 0]
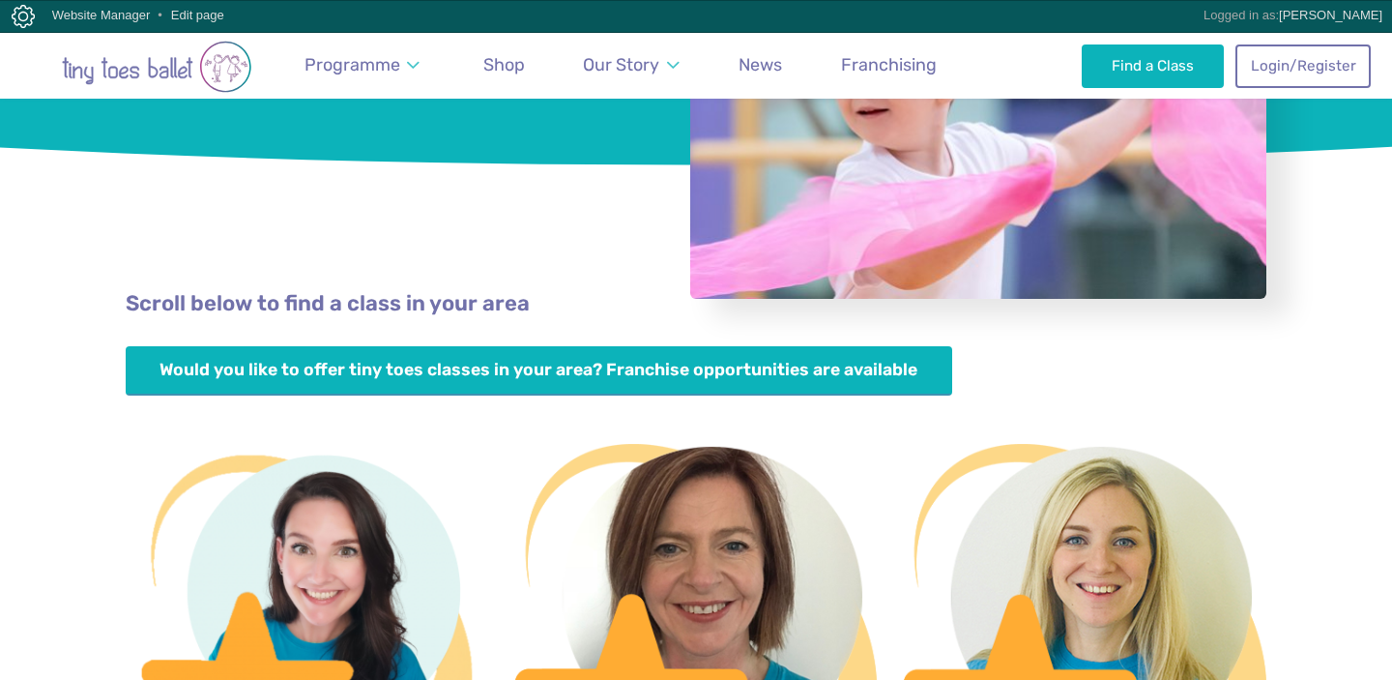
scroll to position [513, 0]
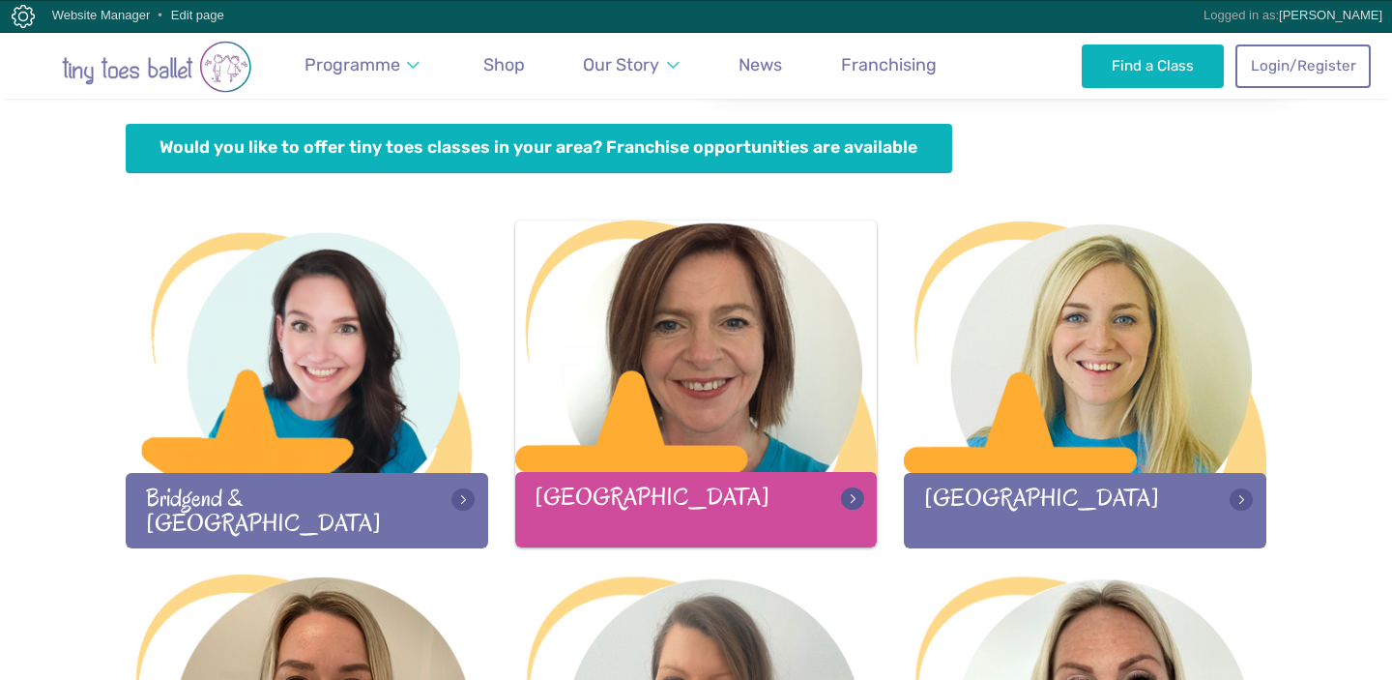
click at [728, 396] on div at bounding box center [696, 347] width 362 height 255
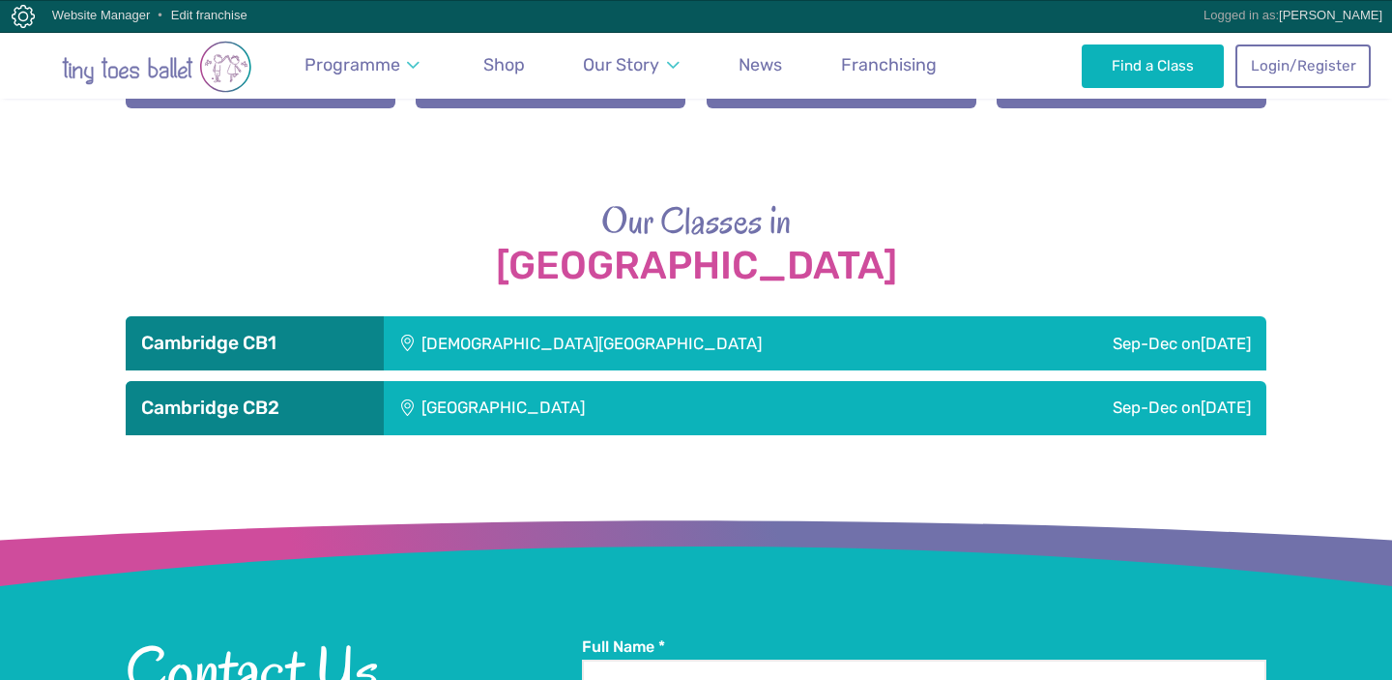
scroll to position [2527, 0]
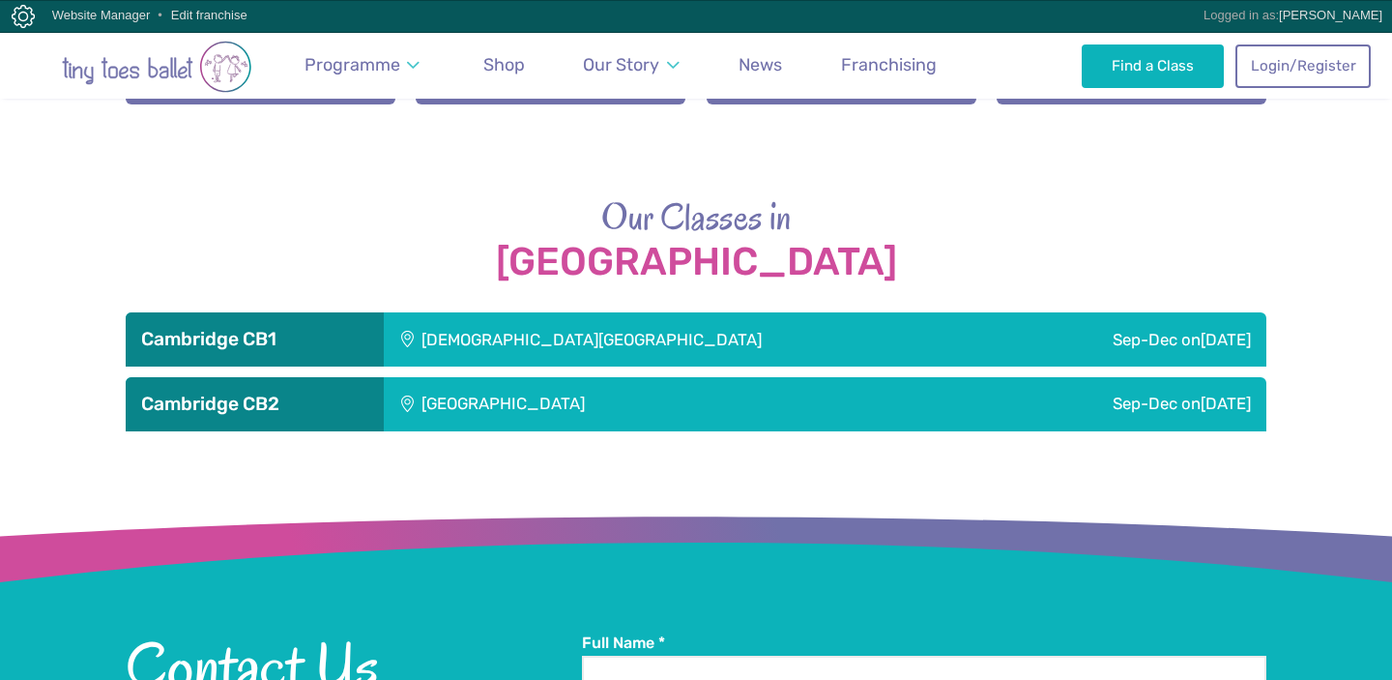
click at [754, 333] on div "St Matthew's Church" at bounding box center [692, 339] width 617 height 54
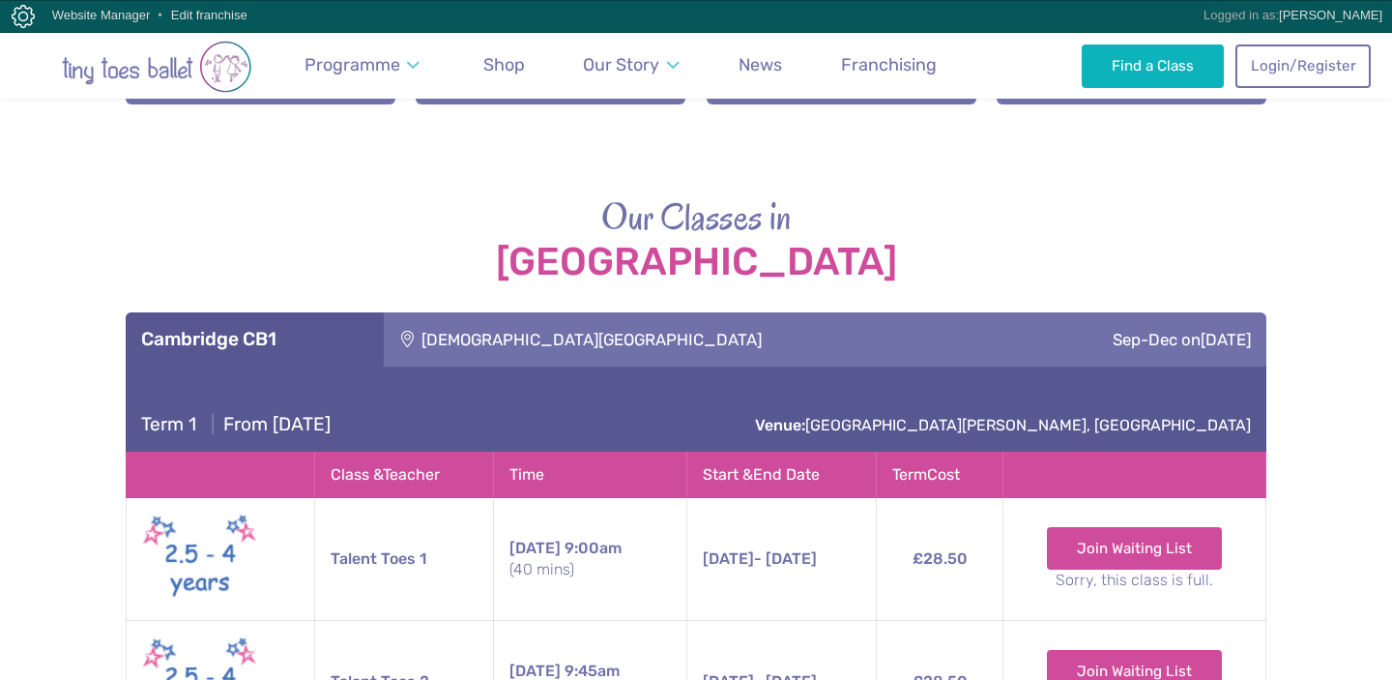
click at [754, 333] on div "St Matthew's Church" at bounding box center [692, 339] width 617 height 54
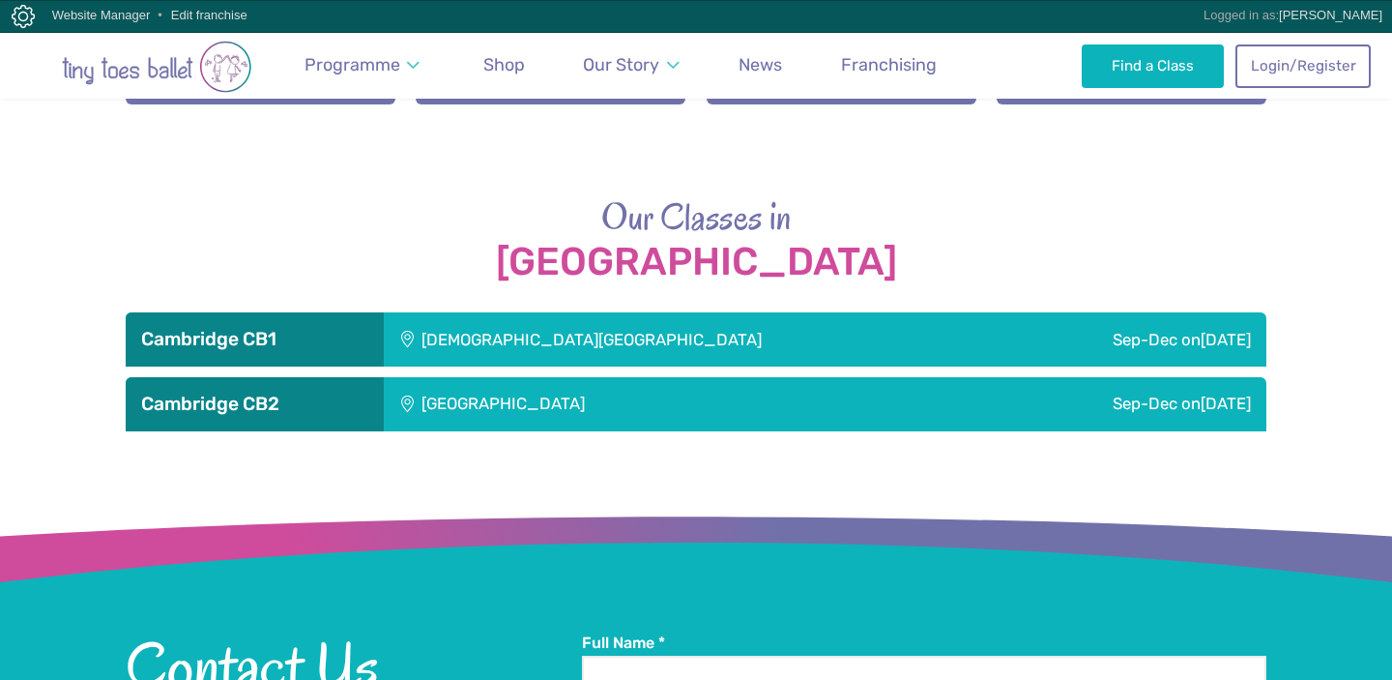
click at [721, 406] on div "Trumpington Village Hall" at bounding box center [631, 404] width 495 height 54
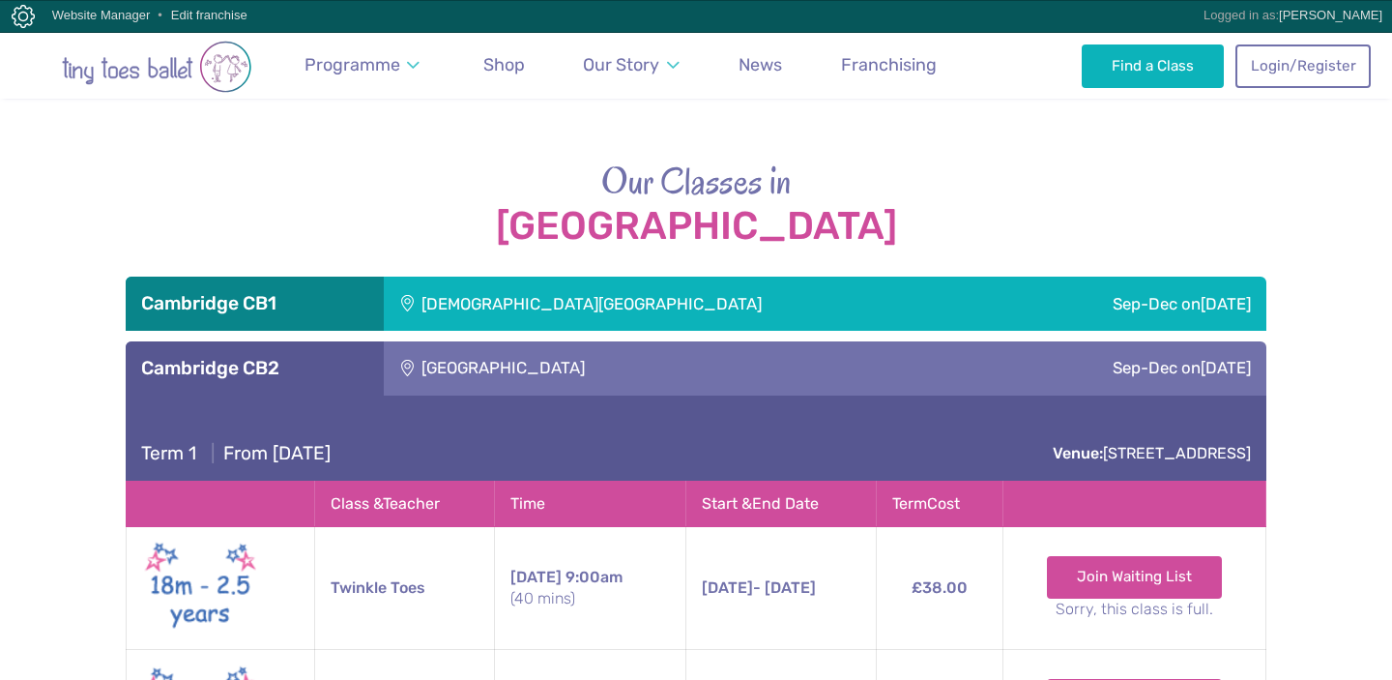
scroll to position [2535, 0]
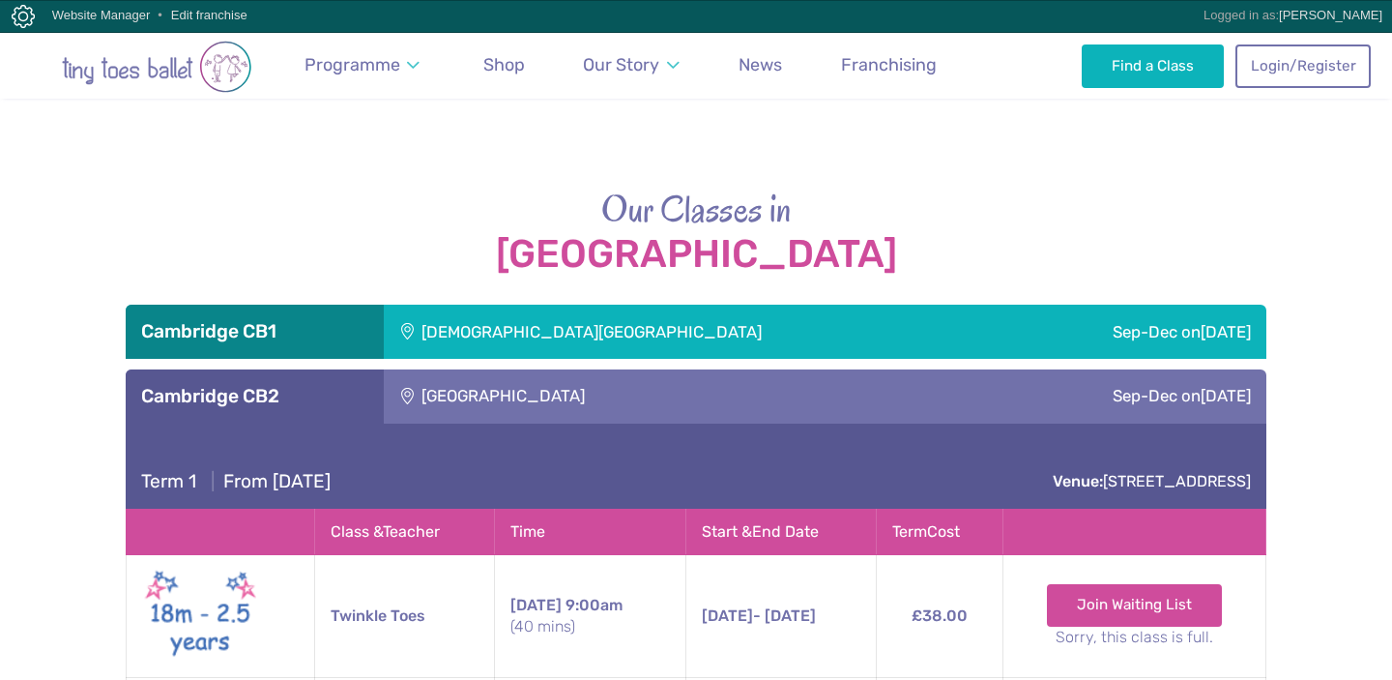
click at [713, 385] on div "Trumpington Village Hall" at bounding box center [631, 396] width 495 height 54
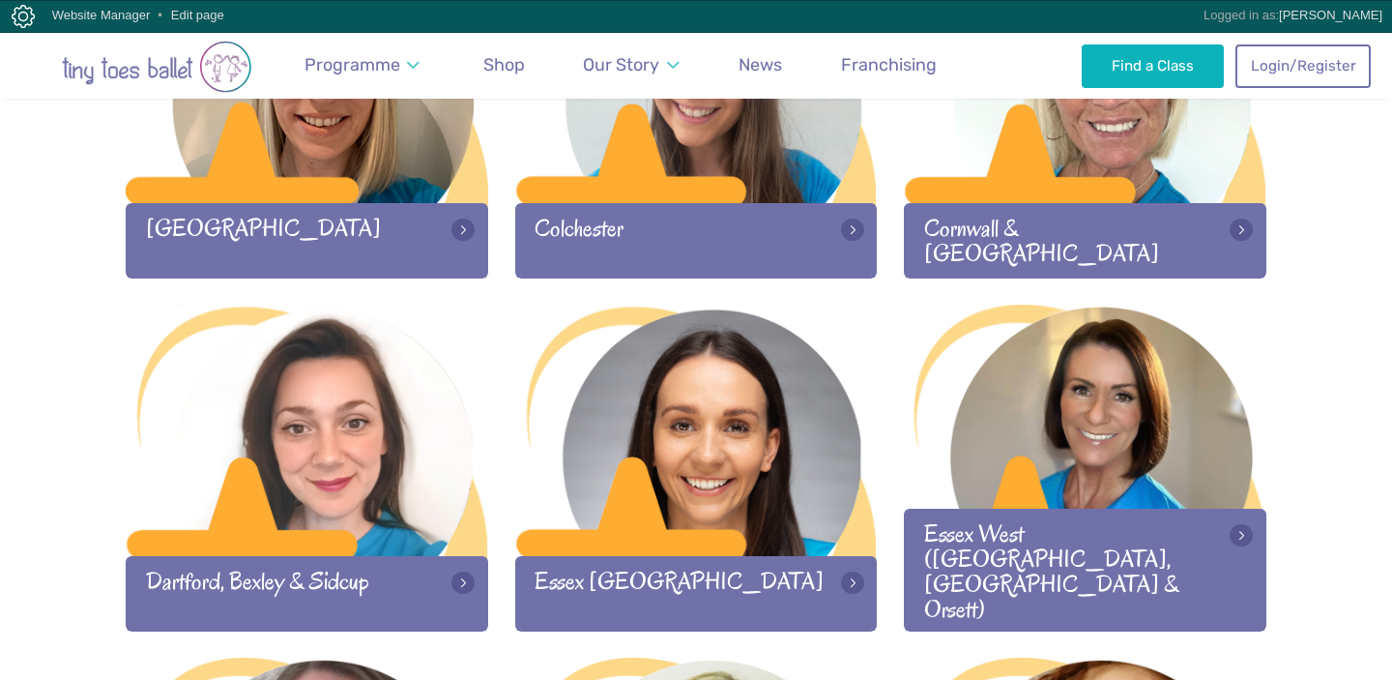
scroll to position [1208, 0]
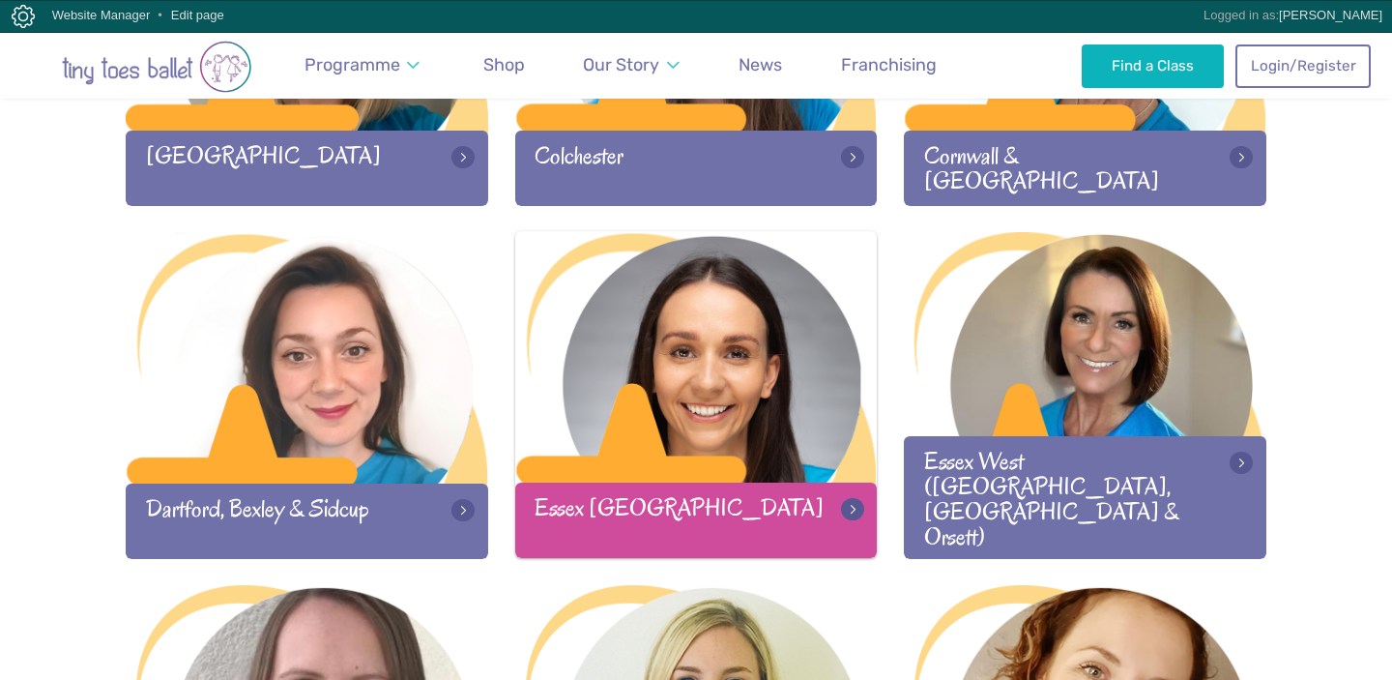
click at [711, 363] on div at bounding box center [696, 358] width 362 height 255
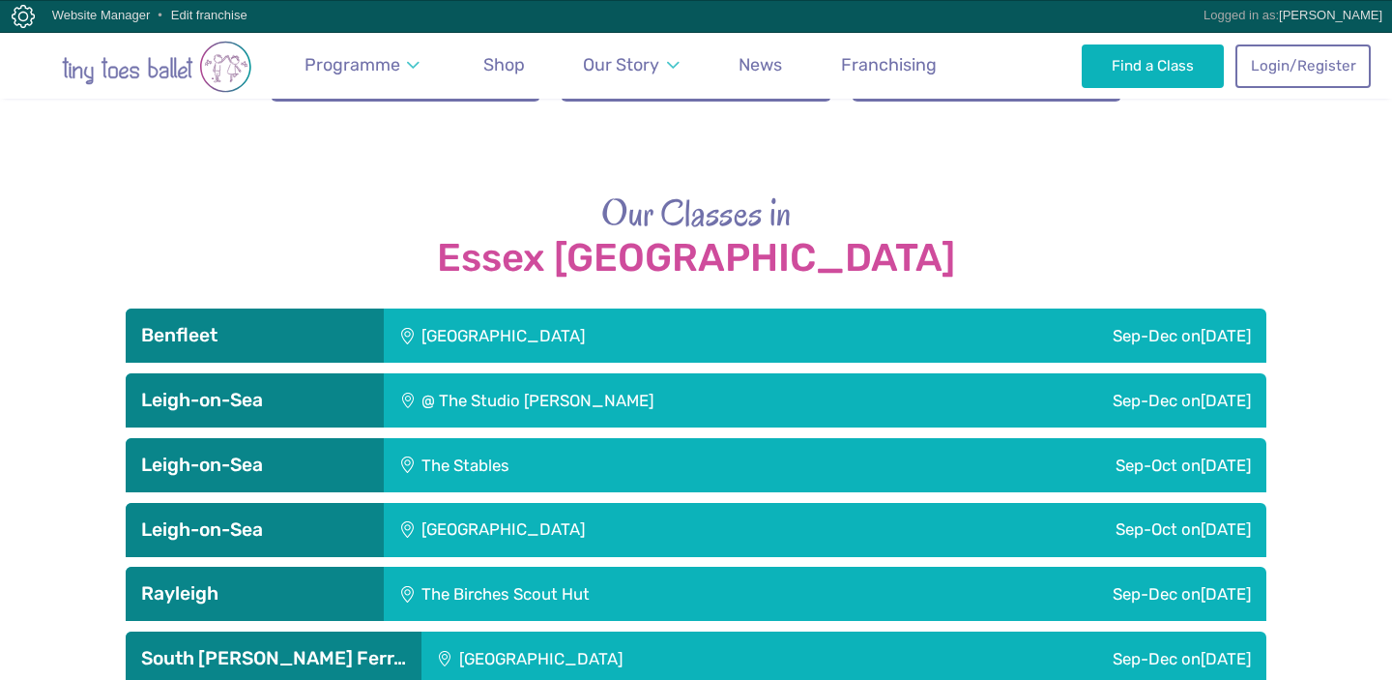
scroll to position [3086, 0]
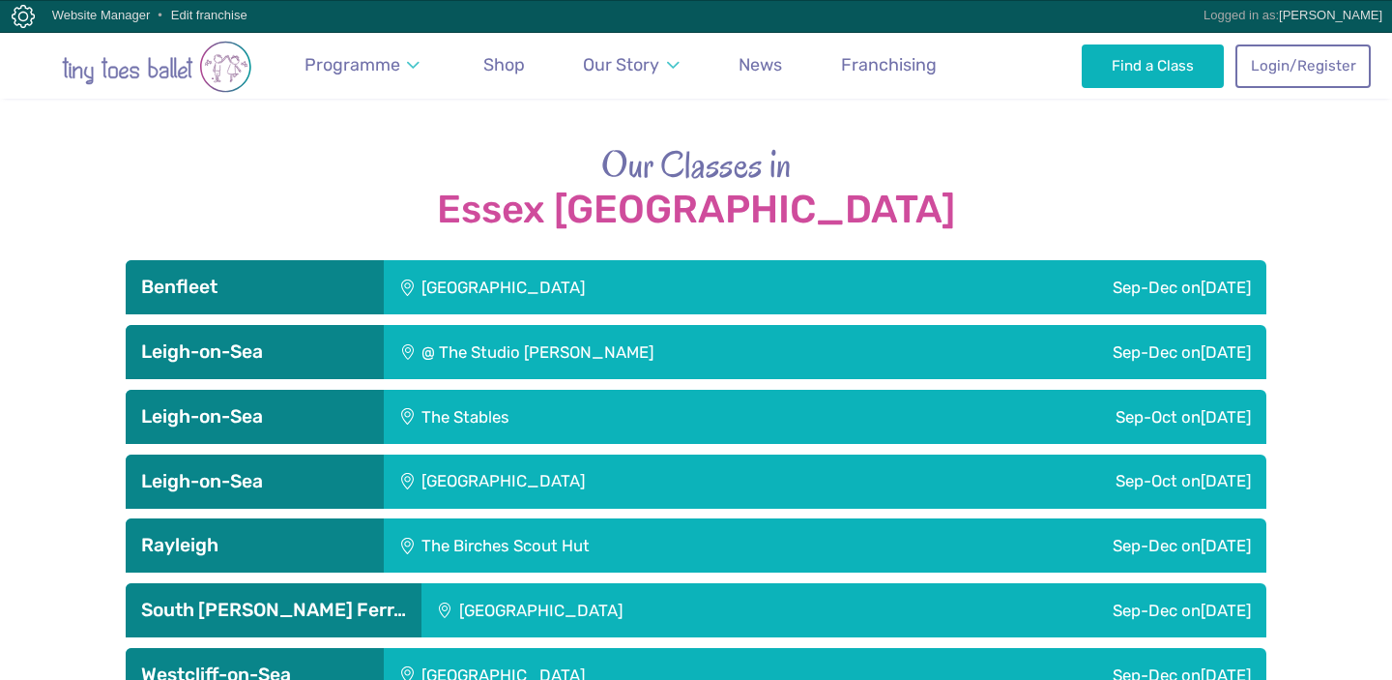
click at [561, 260] on div "St George's Church Hall" at bounding box center [631, 287] width 495 height 54
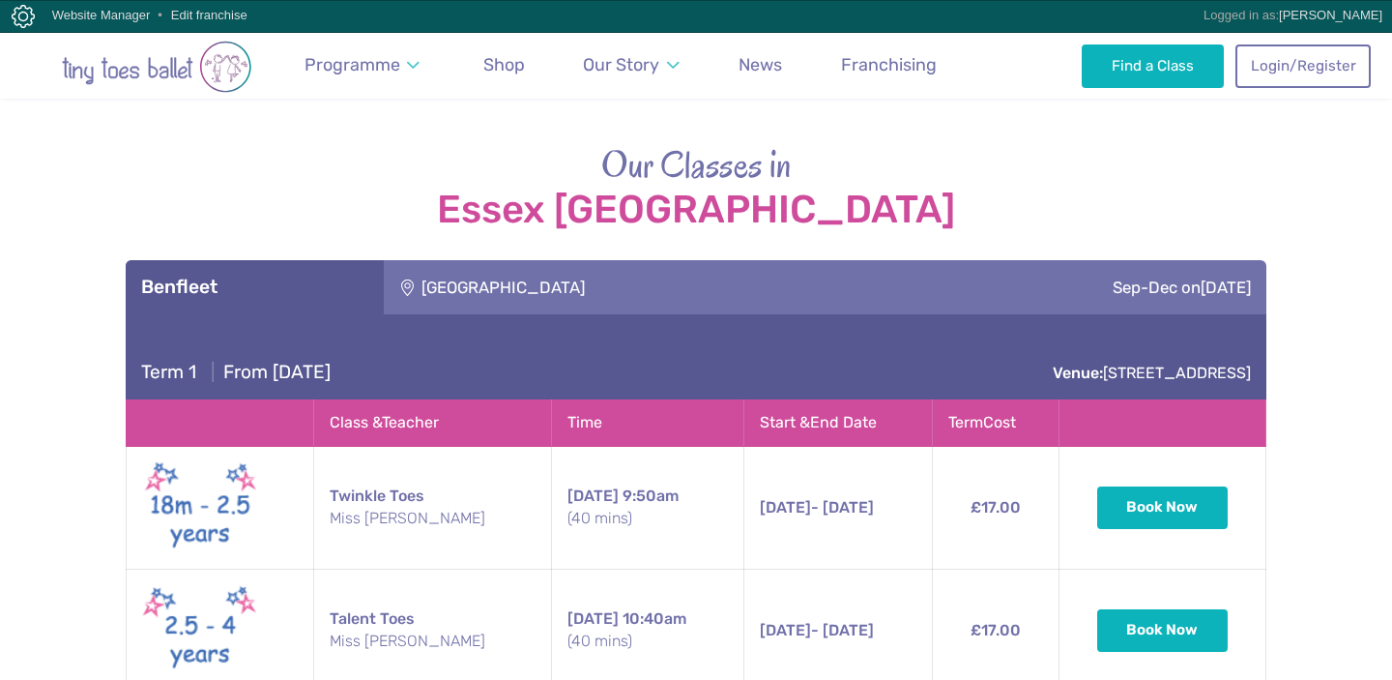
click at [561, 260] on div "St George's Church Hall" at bounding box center [631, 287] width 495 height 54
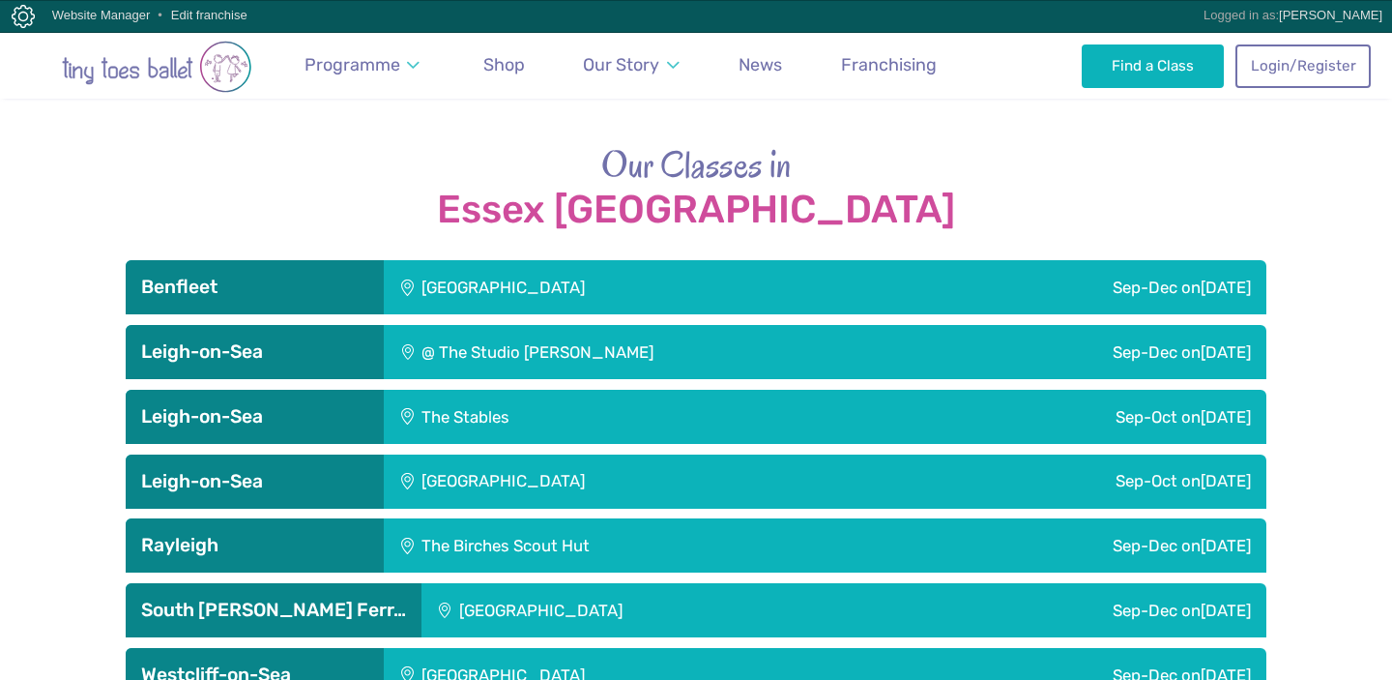
click at [546, 325] on div "@ The Studio Leigh" at bounding box center [661, 352] width 554 height 54
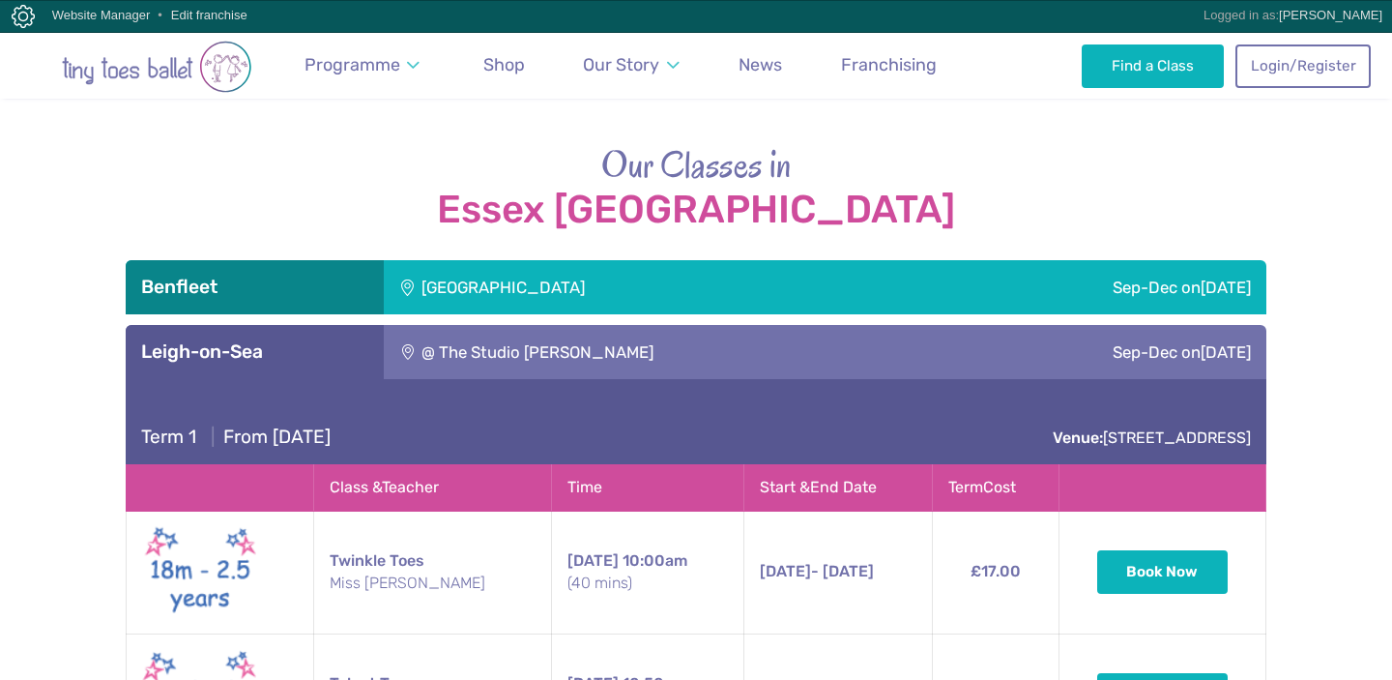
click at [546, 325] on div "@ The Studio Leigh" at bounding box center [661, 352] width 554 height 54
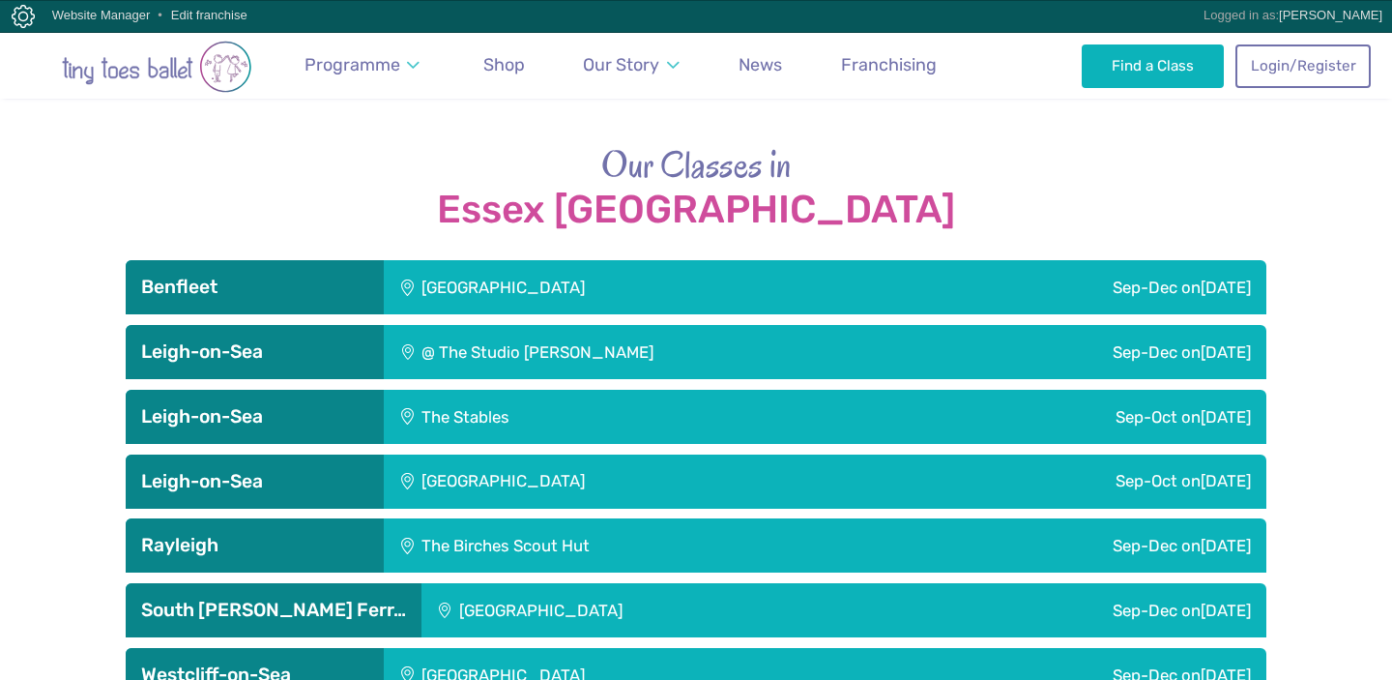
click at [541, 390] on div "The Stables" at bounding box center [586, 417] width 405 height 54
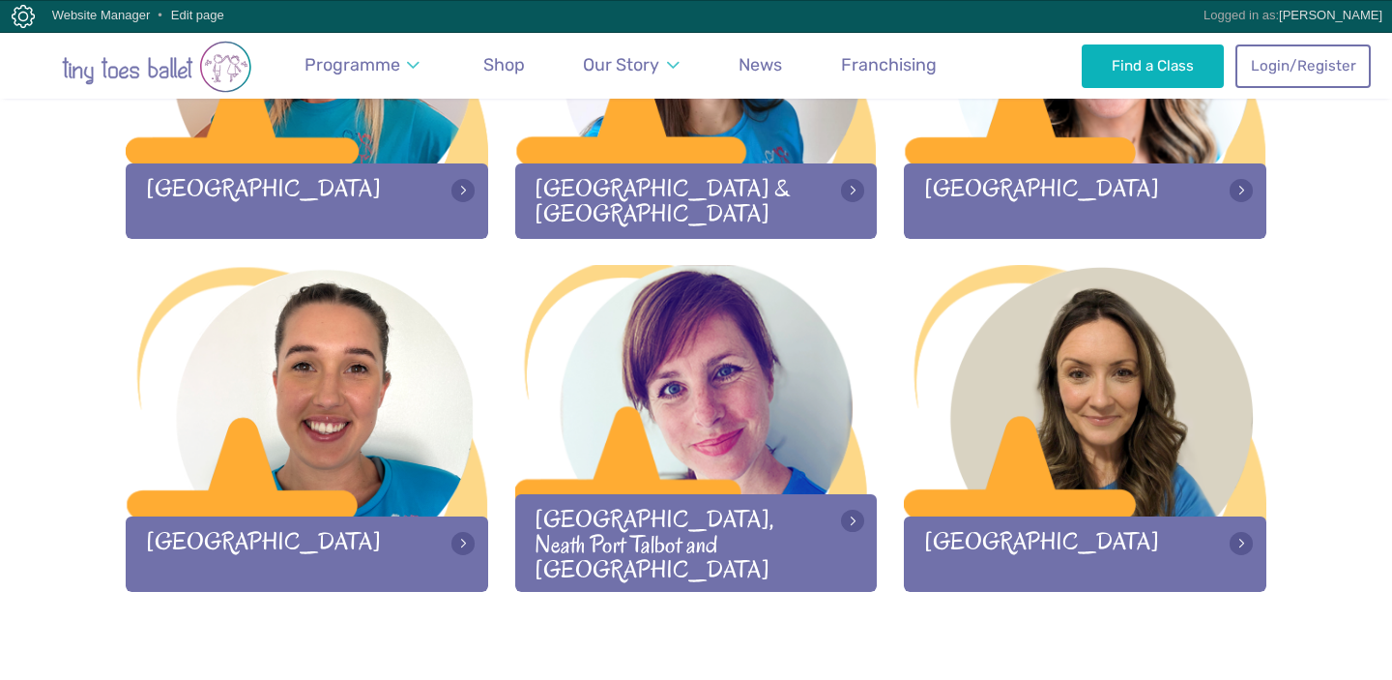
scroll to position [2622, 0]
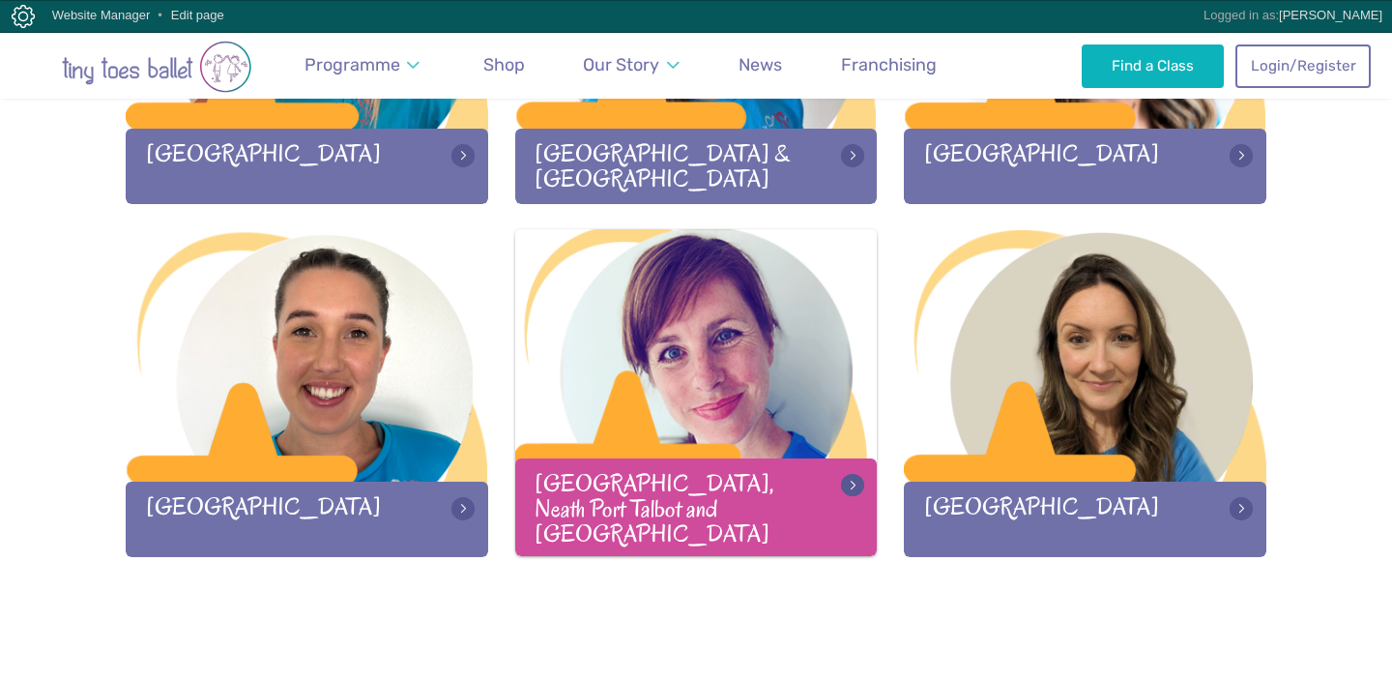
click at [670, 347] on div at bounding box center [696, 356] width 362 height 255
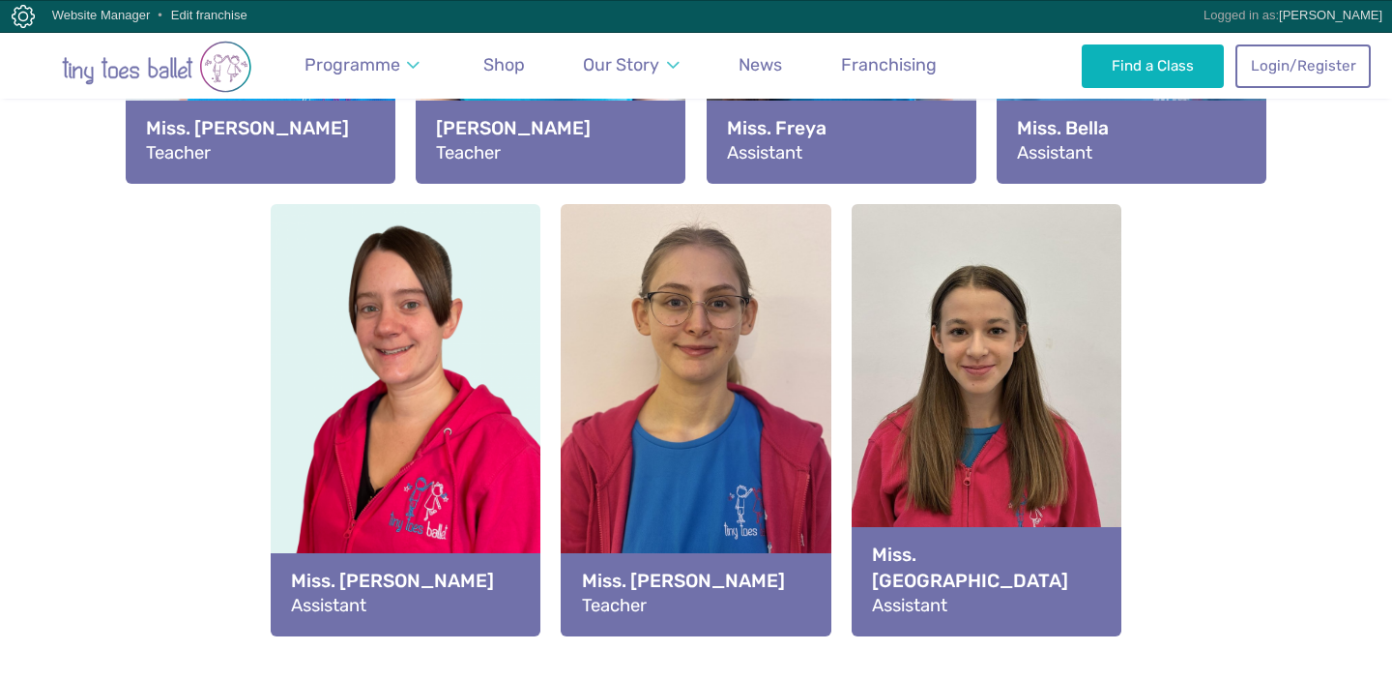
scroll to position [2583, 0]
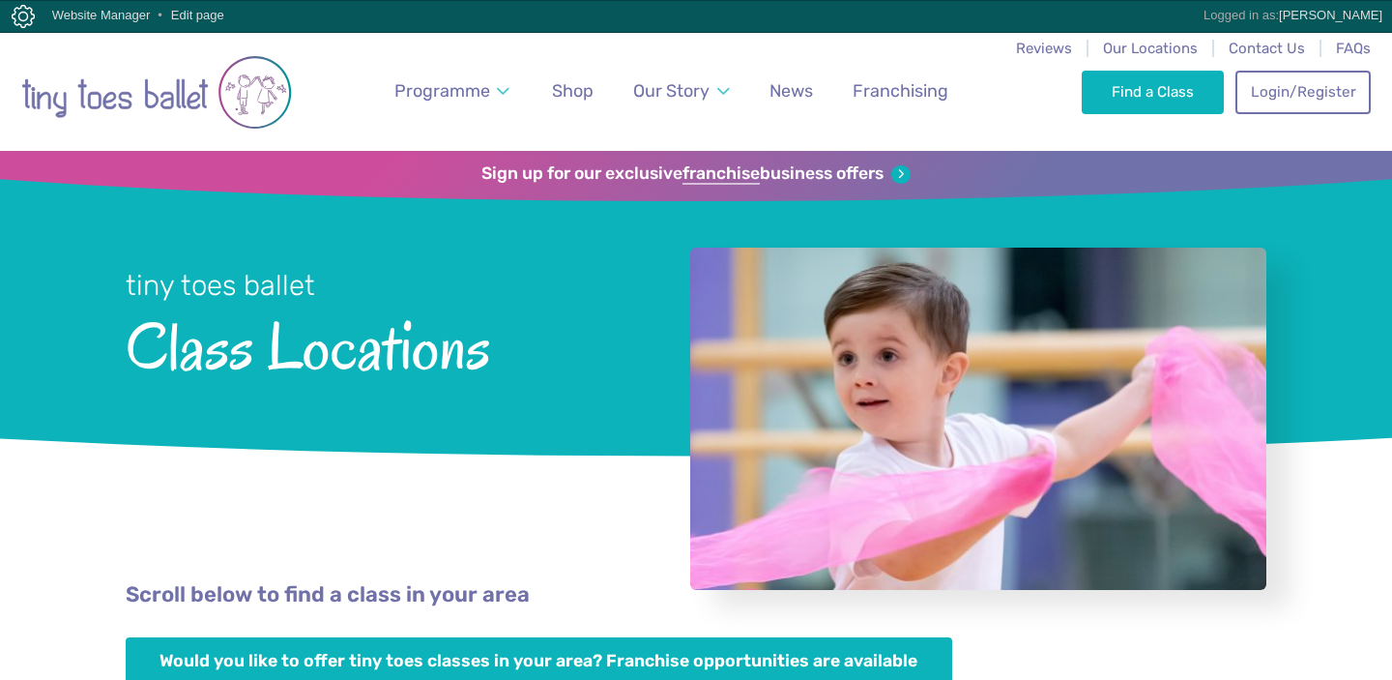
click at [432, 420] on h1 "tiny toes ballet Class Locations" at bounding box center [382, 319] width 513 height 237
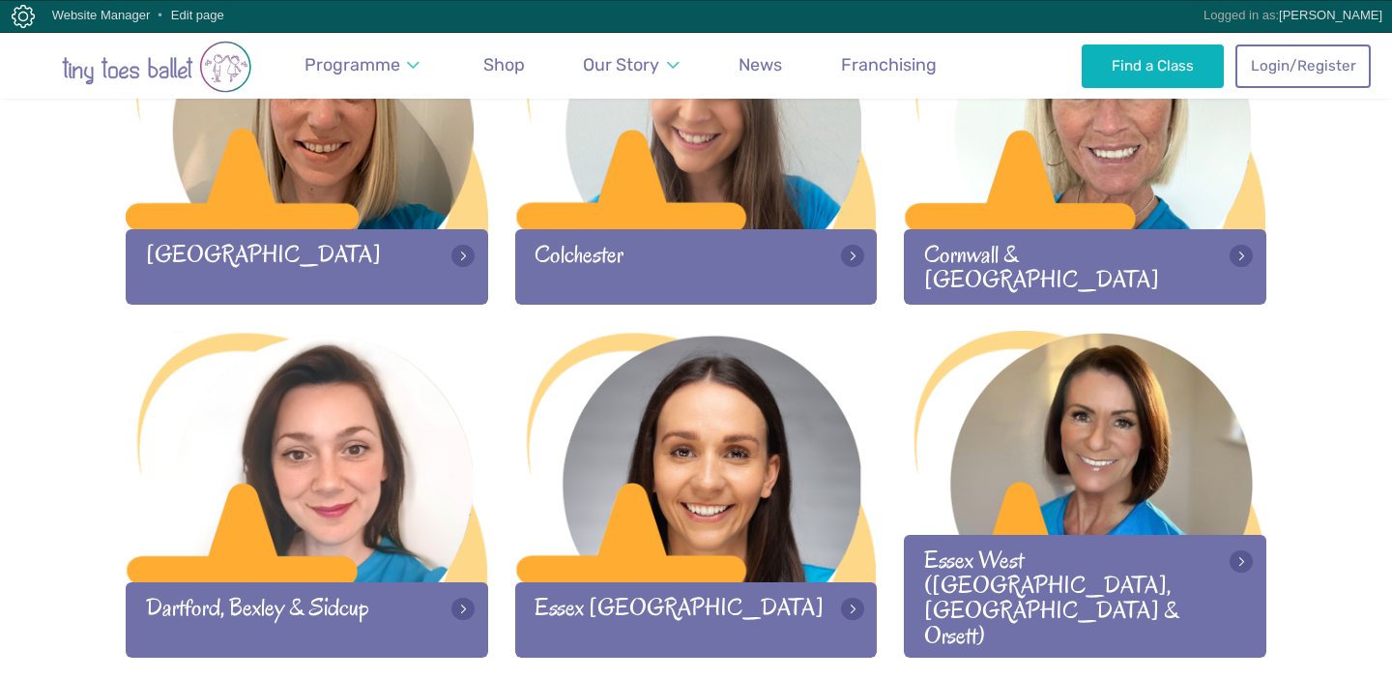
scroll to position [1083, 0]
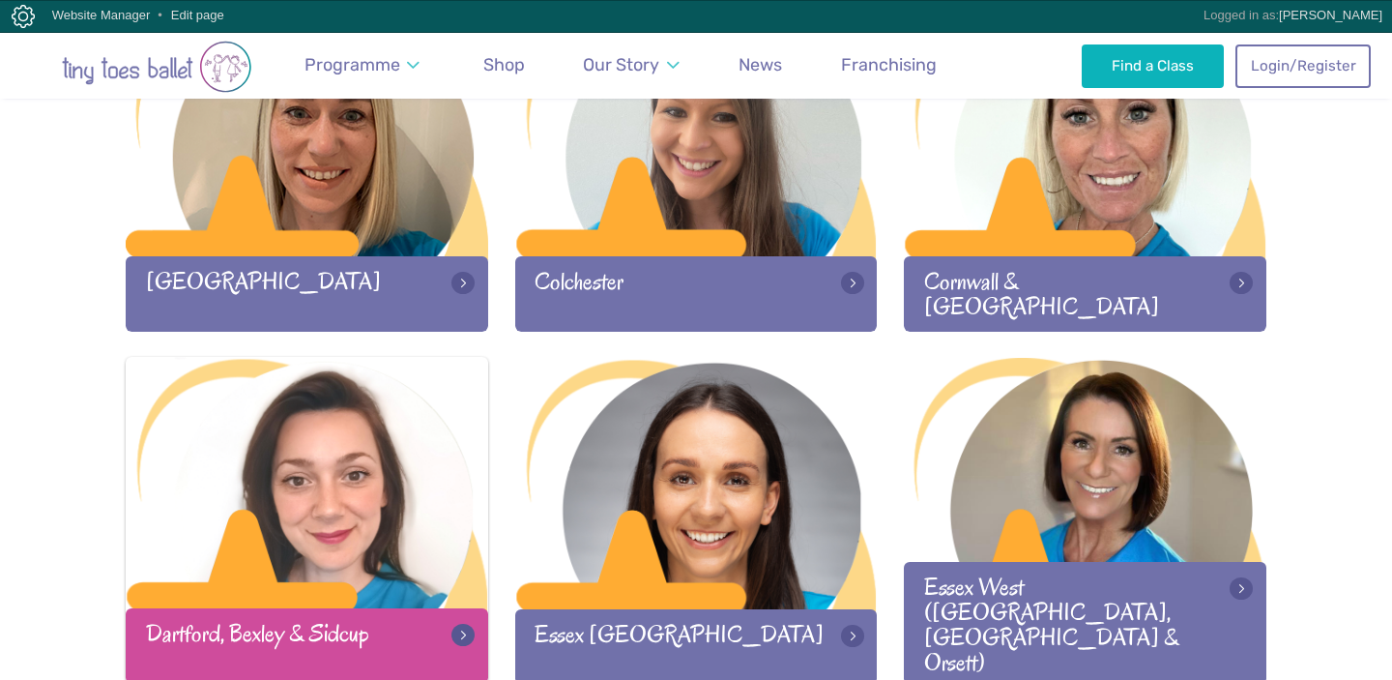
click at [372, 501] on div at bounding box center [307, 484] width 362 height 255
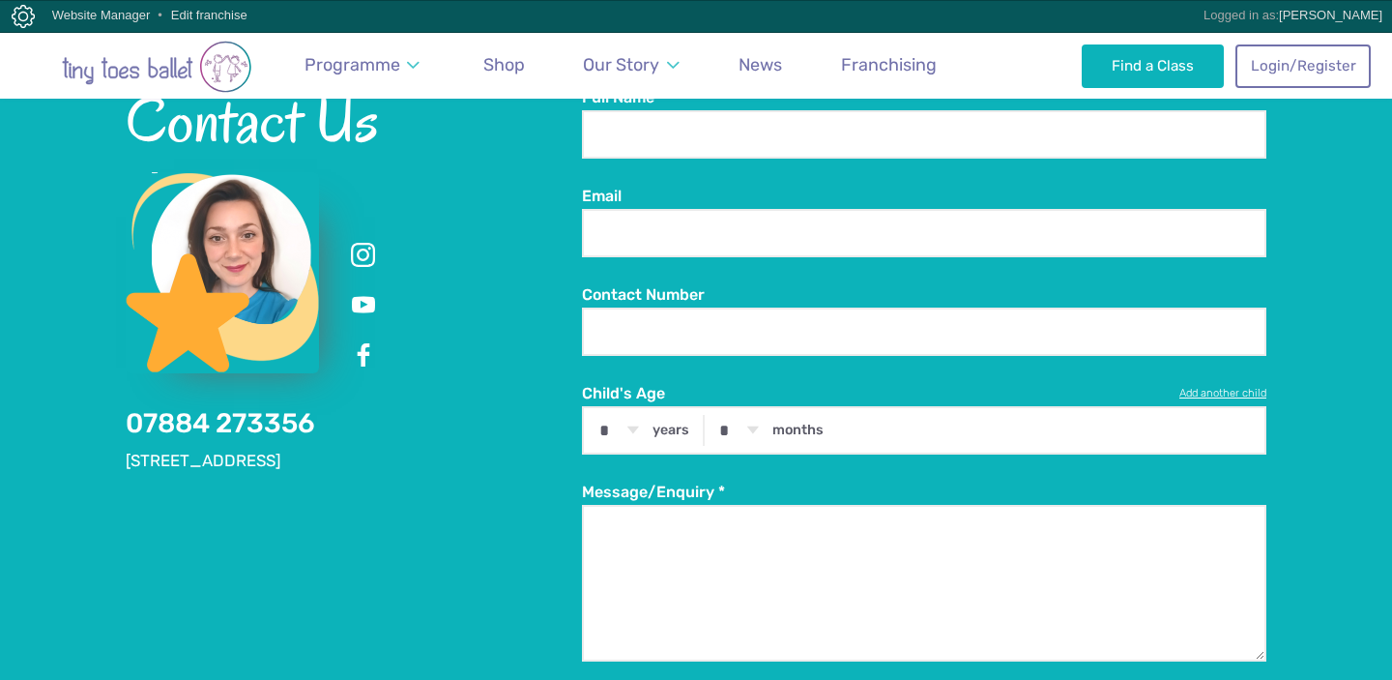
scroll to position [2557, 0]
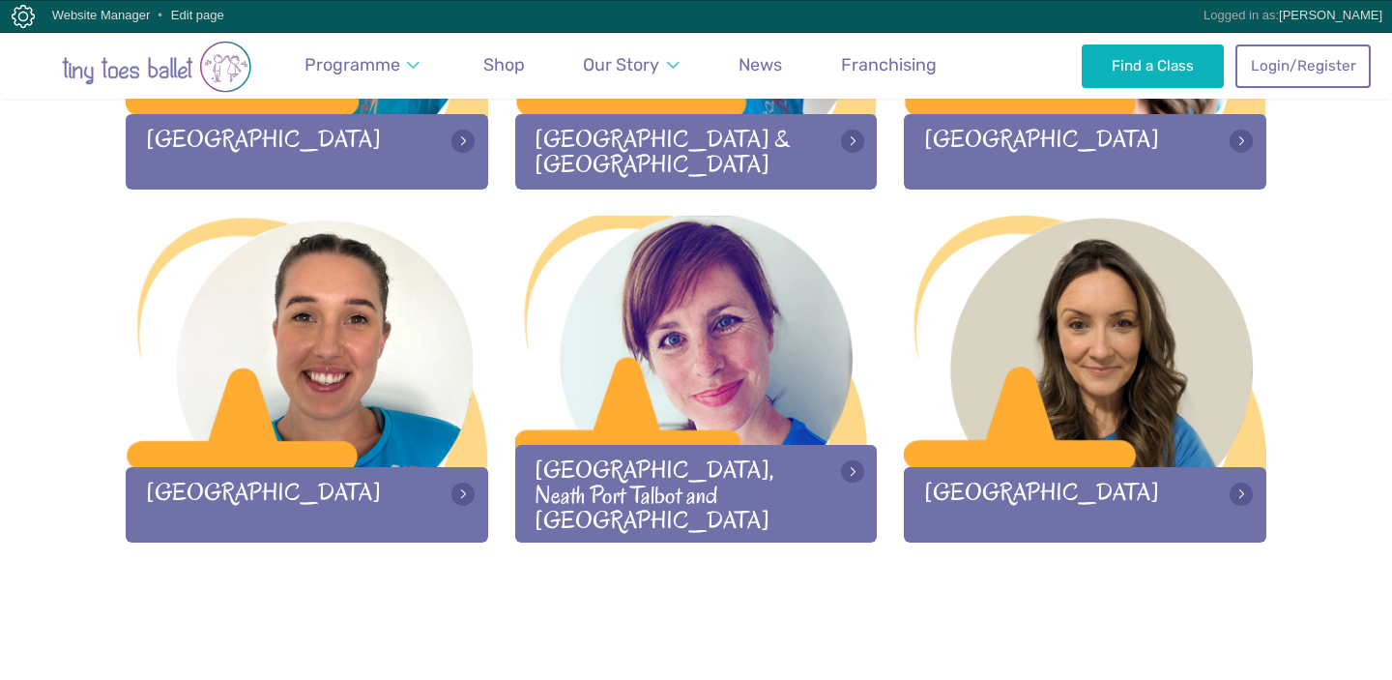
scroll to position [2595, 0]
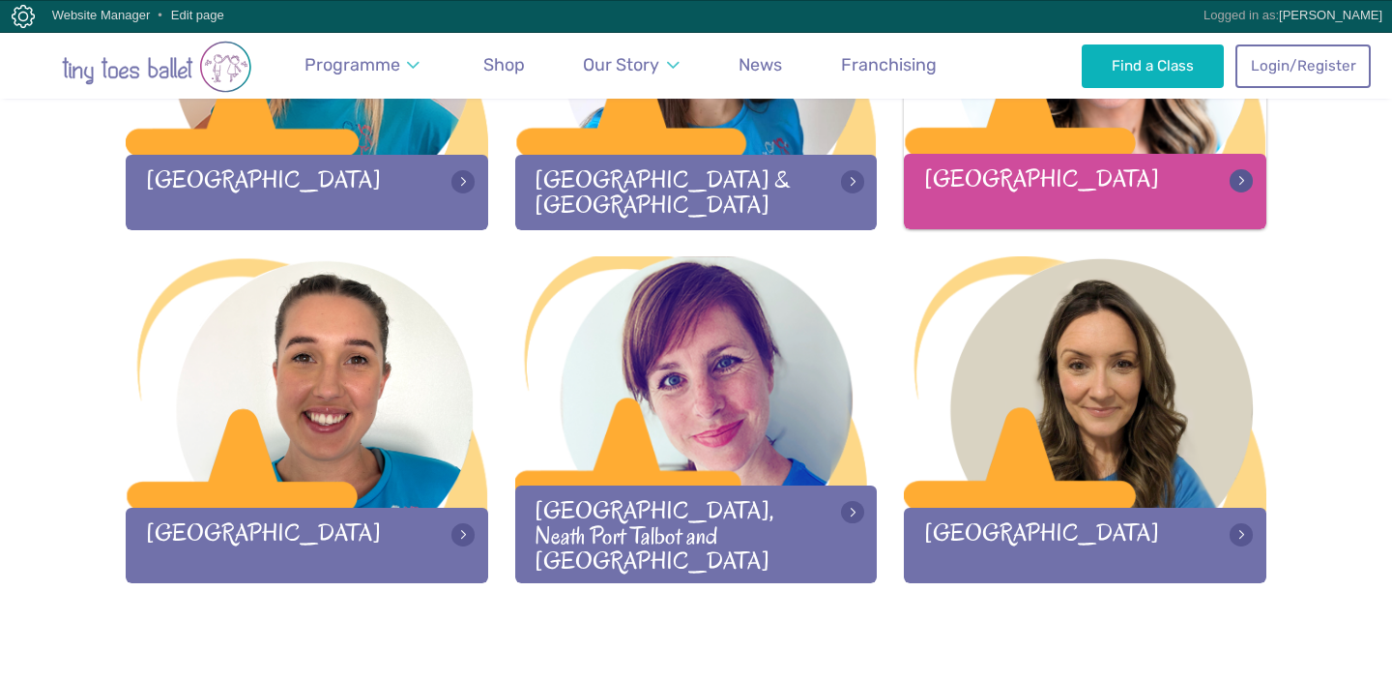
click at [1053, 152] on div at bounding box center [1085, 29] width 362 height 255
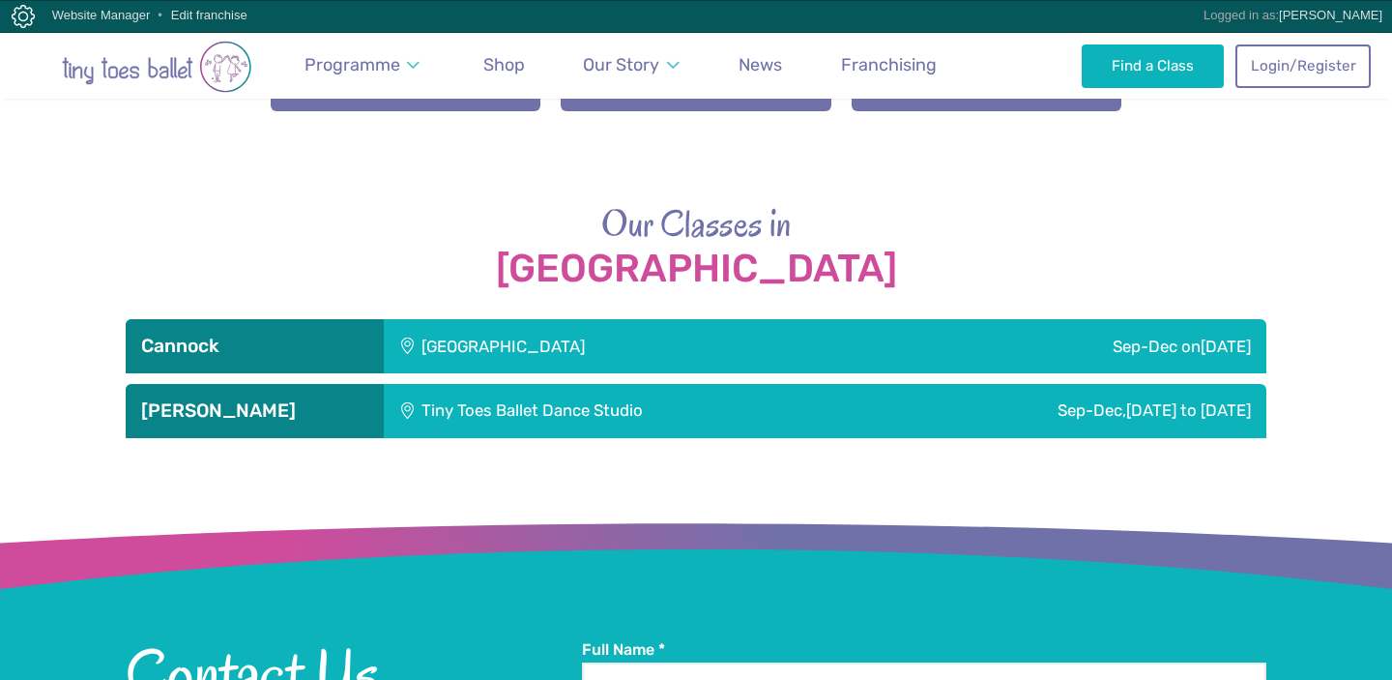
scroll to position [2861, 0]
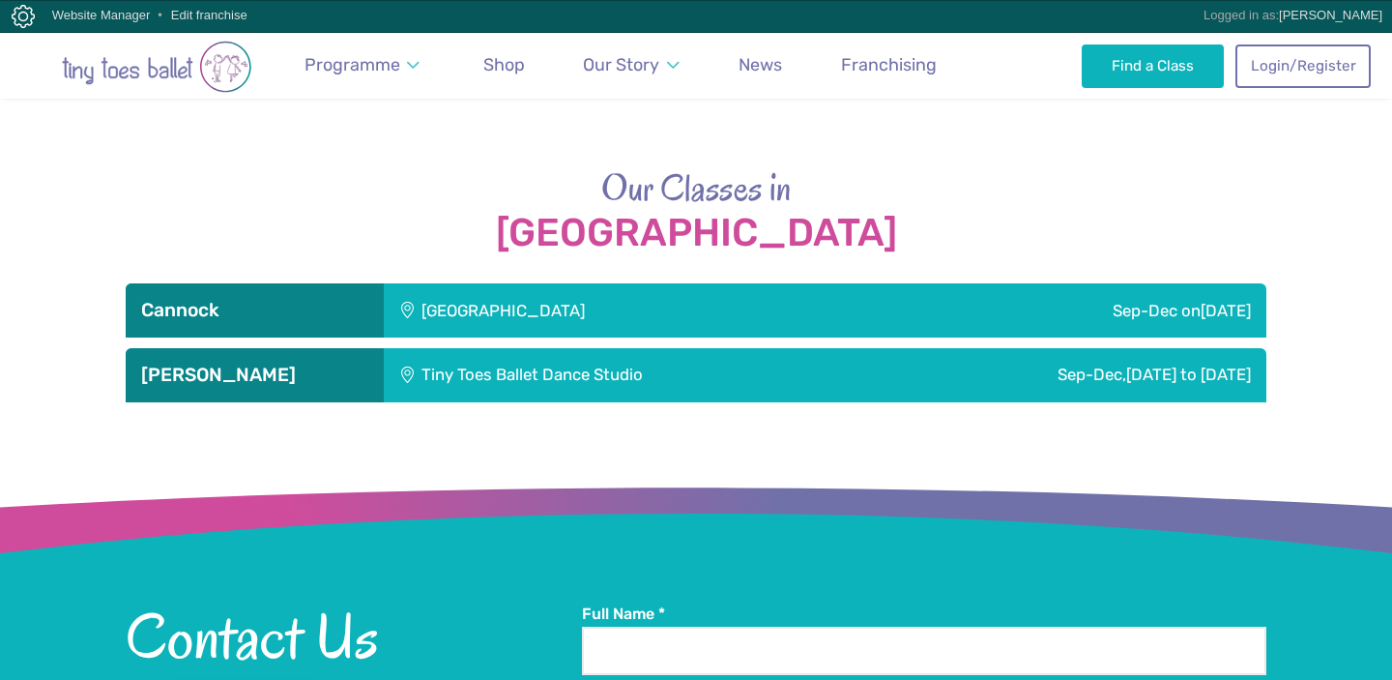
click at [825, 367] on div "Tiny Toes Ballet Dance Studio" at bounding box center [626, 375] width 485 height 54
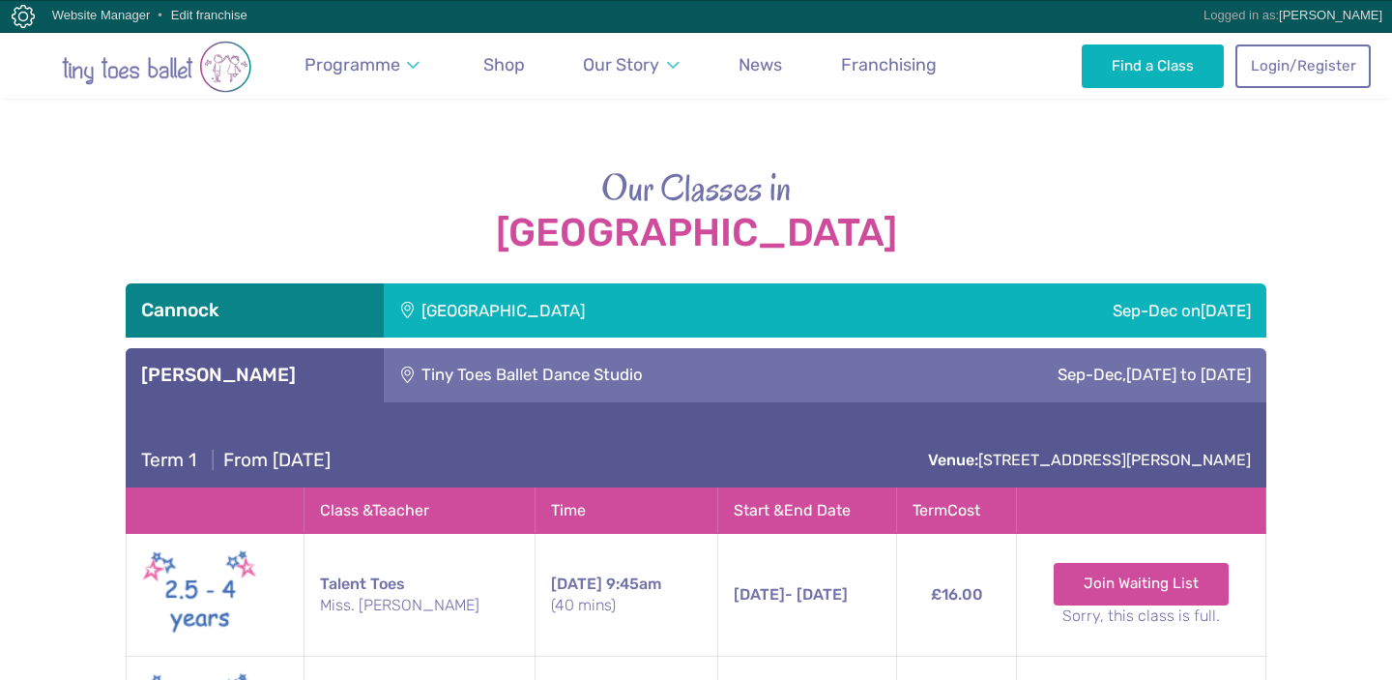
click at [825, 367] on div "Tiny Toes Ballet Dance Studio" at bounding box center [626, 375] width 485 height 54
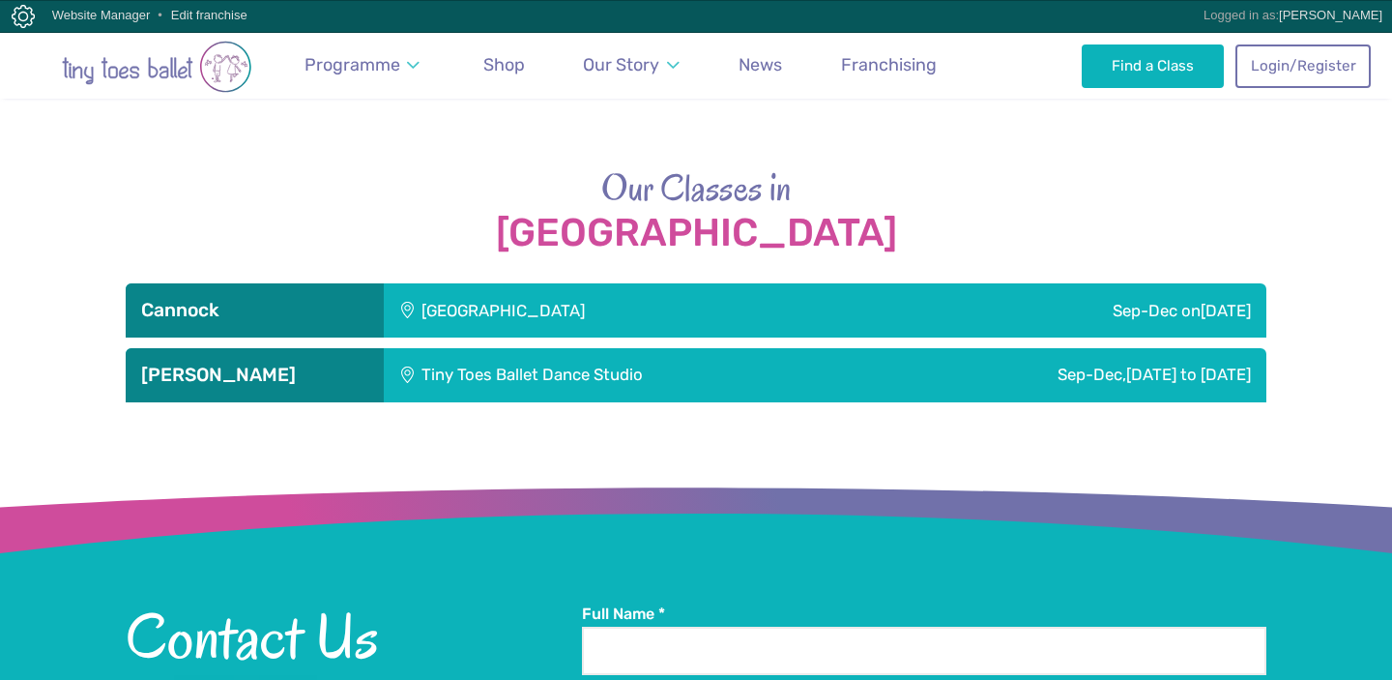
click at [767, 317] on div "[GEOGRAPHIC_DATA]" at bounding box center [631, 310] width 495 height 54
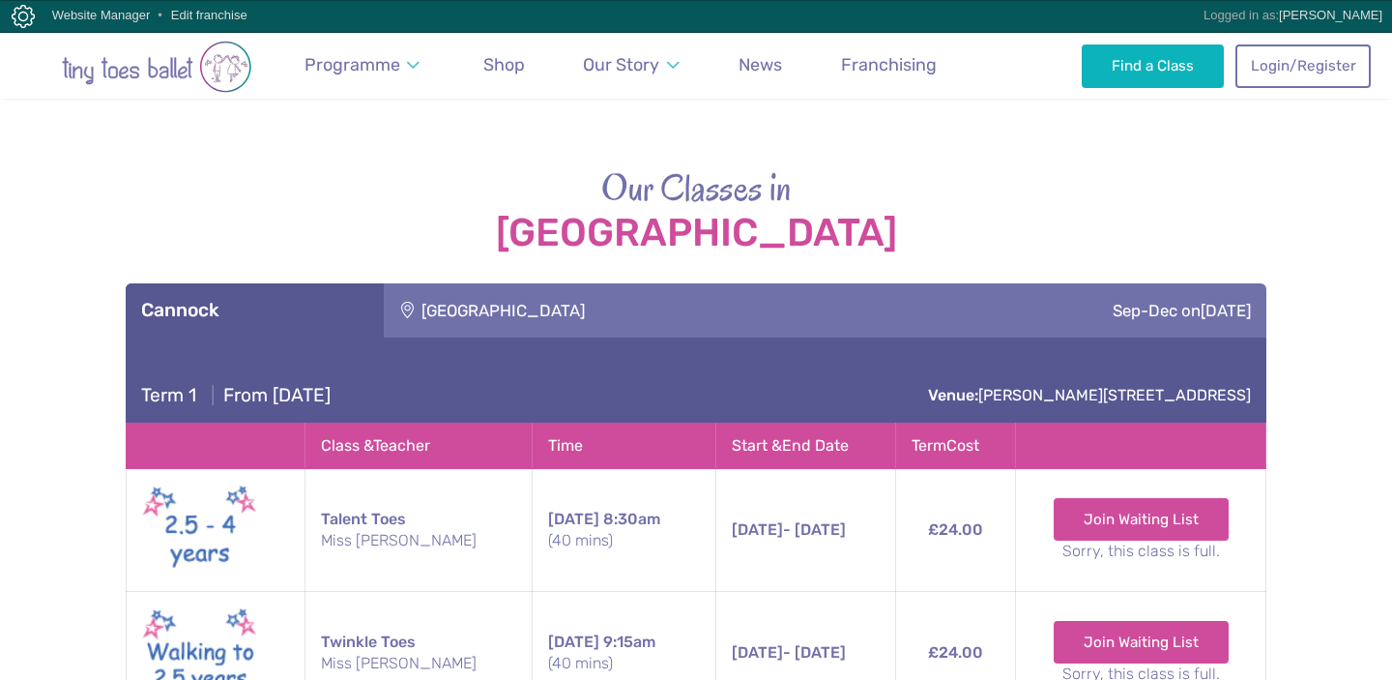
click at [767, 317] on div "[GEOGRAPHIC_DATA]" at bounding box center [631, 310] width 495 height 54
